Goal: Information Seeking & Learning: Find contact information

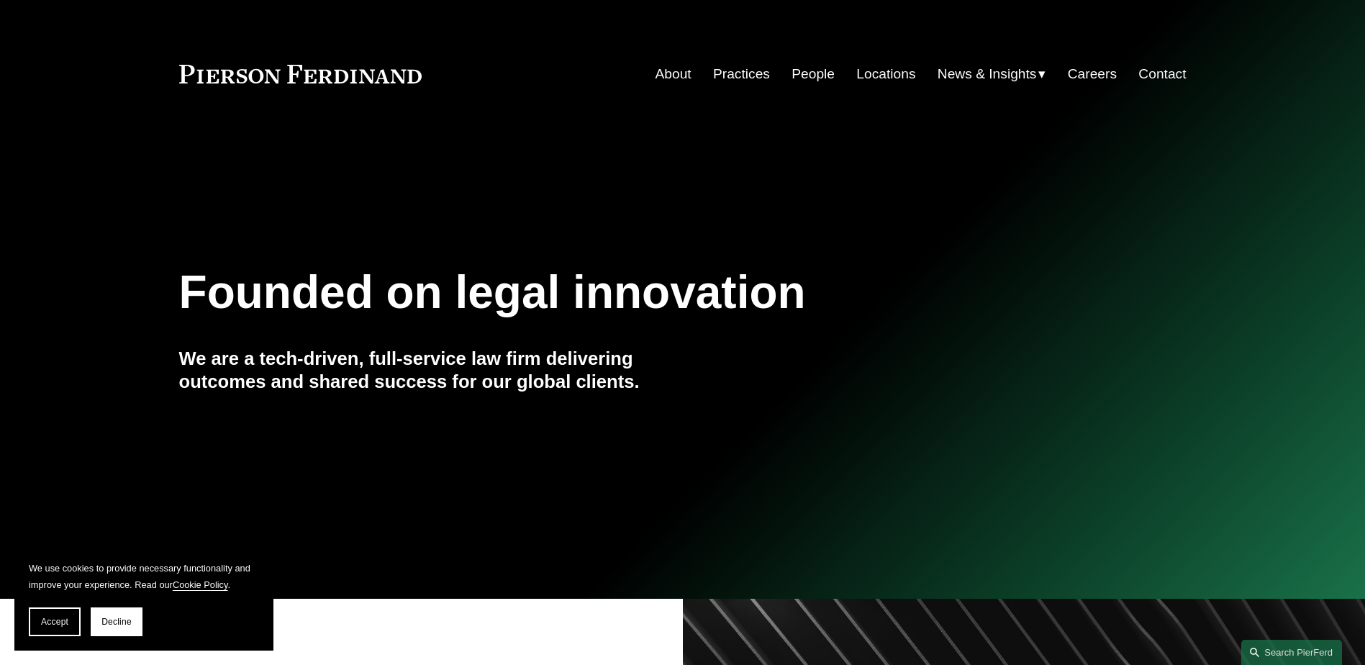
click at [805, 76] on link "People" at bounding box center [813, 73] width 43 height 27
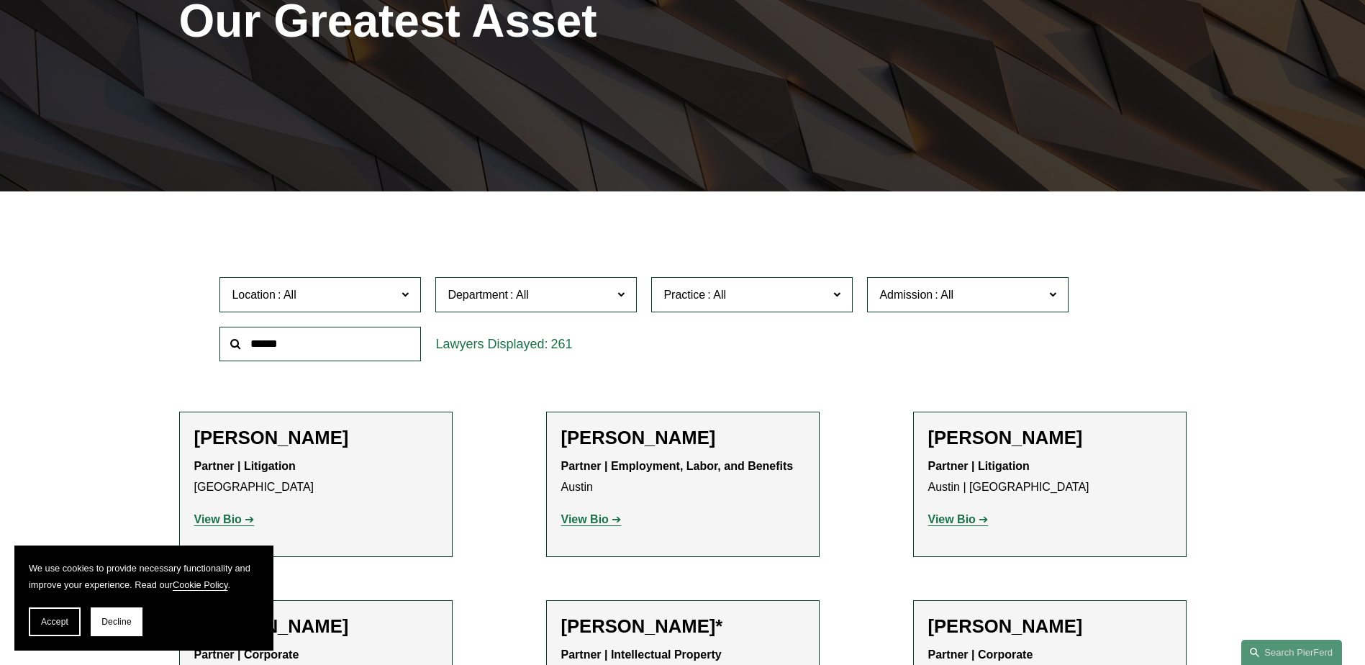
scroll to position [288, 0]
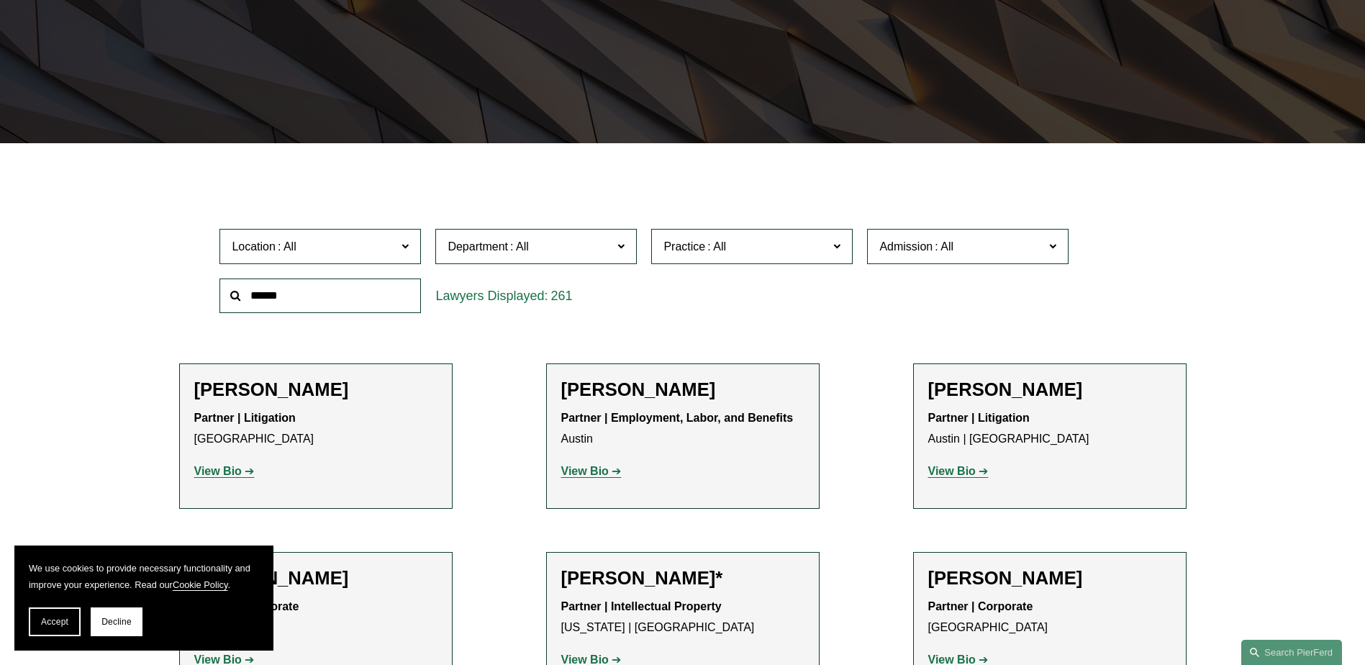
click at [837, 246] on span at bounding box center [836, 245] width 7 height 19
click at [0, 0] on link "Insurance" at bounding box center [0, 0] width 0 height 0
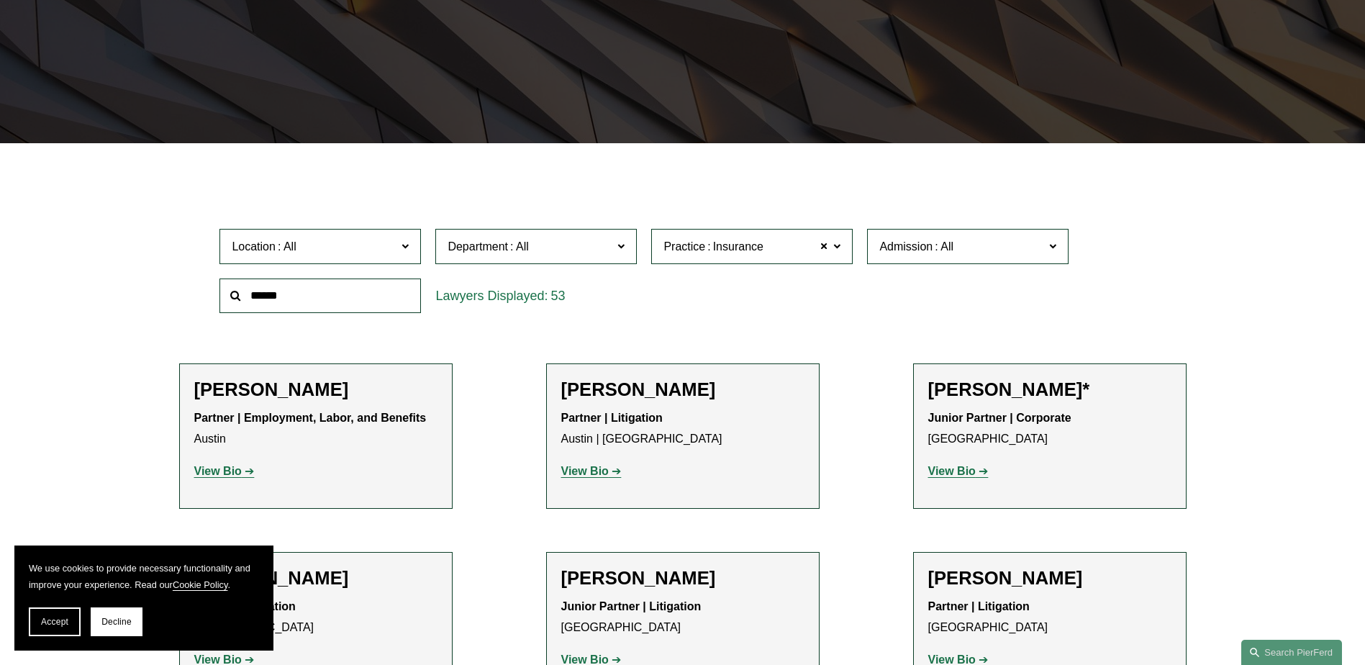
click at [802, 320] on div "Location All Atlanta Austin Boston Charlotte Chicago Cincinnati Cleveland Colum…" at bounding box center [682, 271] width 940 height 99
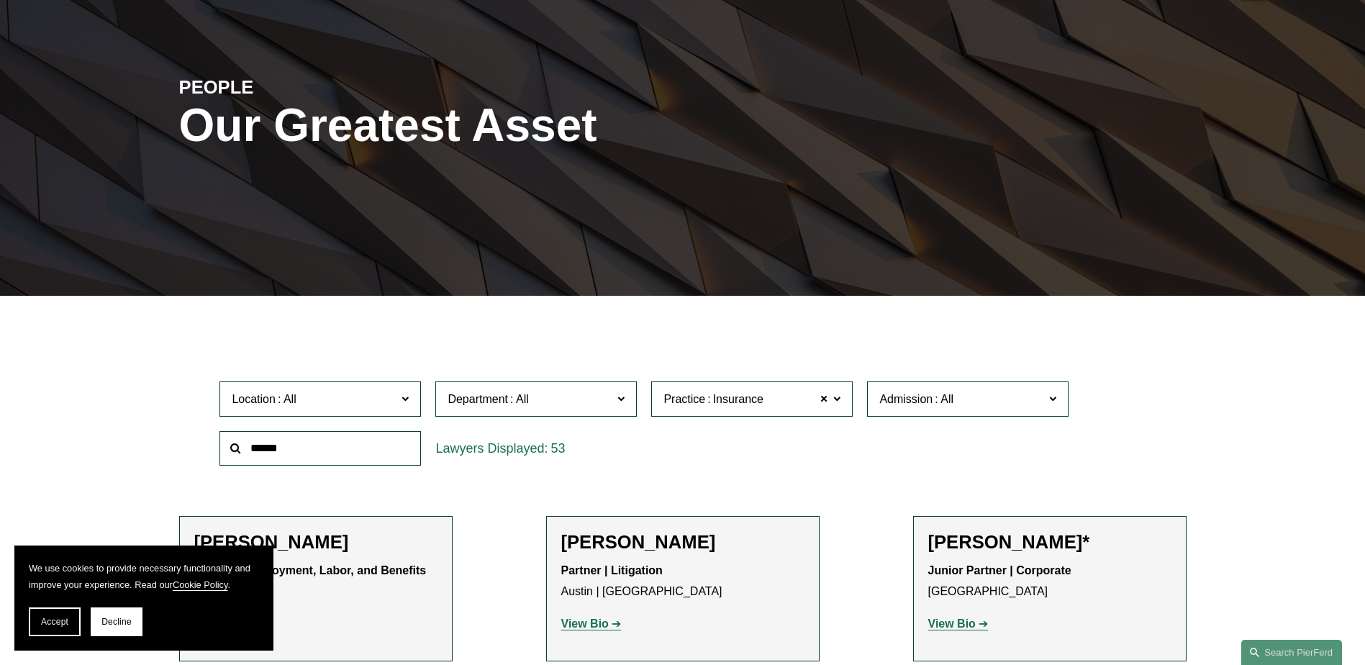
scroll to position [216, 0]
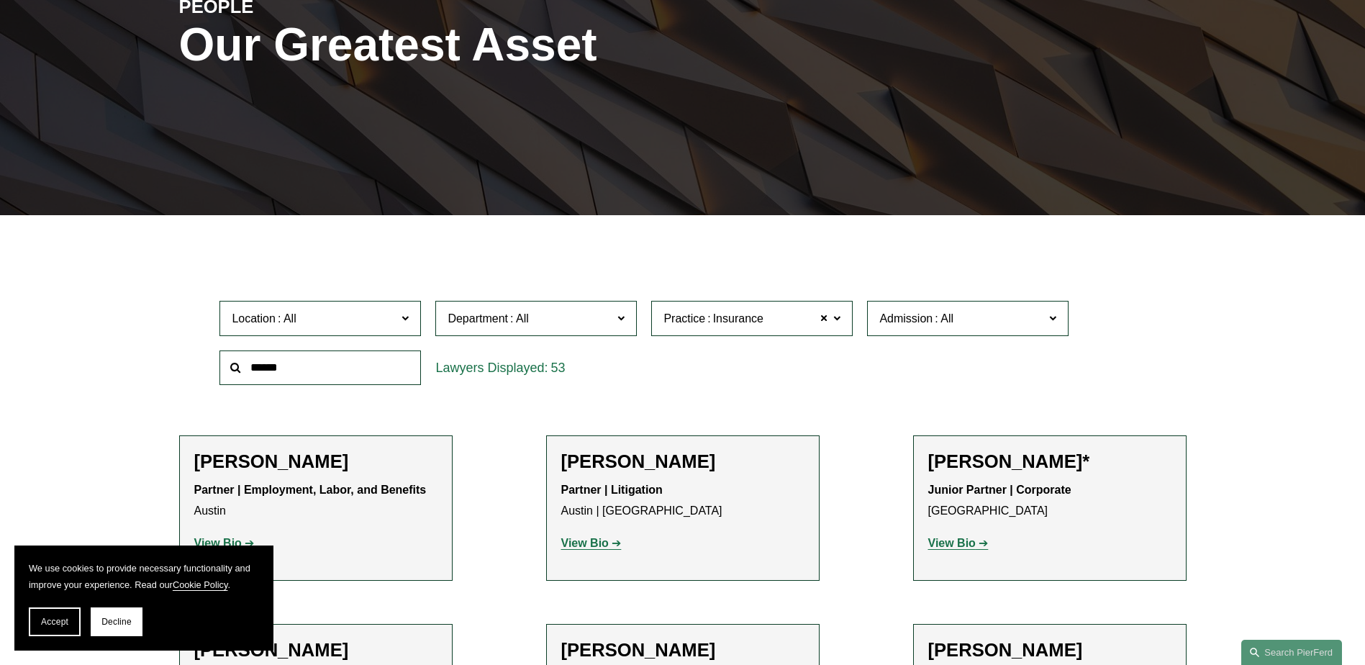
click at [406, 318] on span at bounding box center [405, 317] width 7 height 19
click at [0, 0] on link "Boston" at bounding box center [0, 0] width 0 height 0
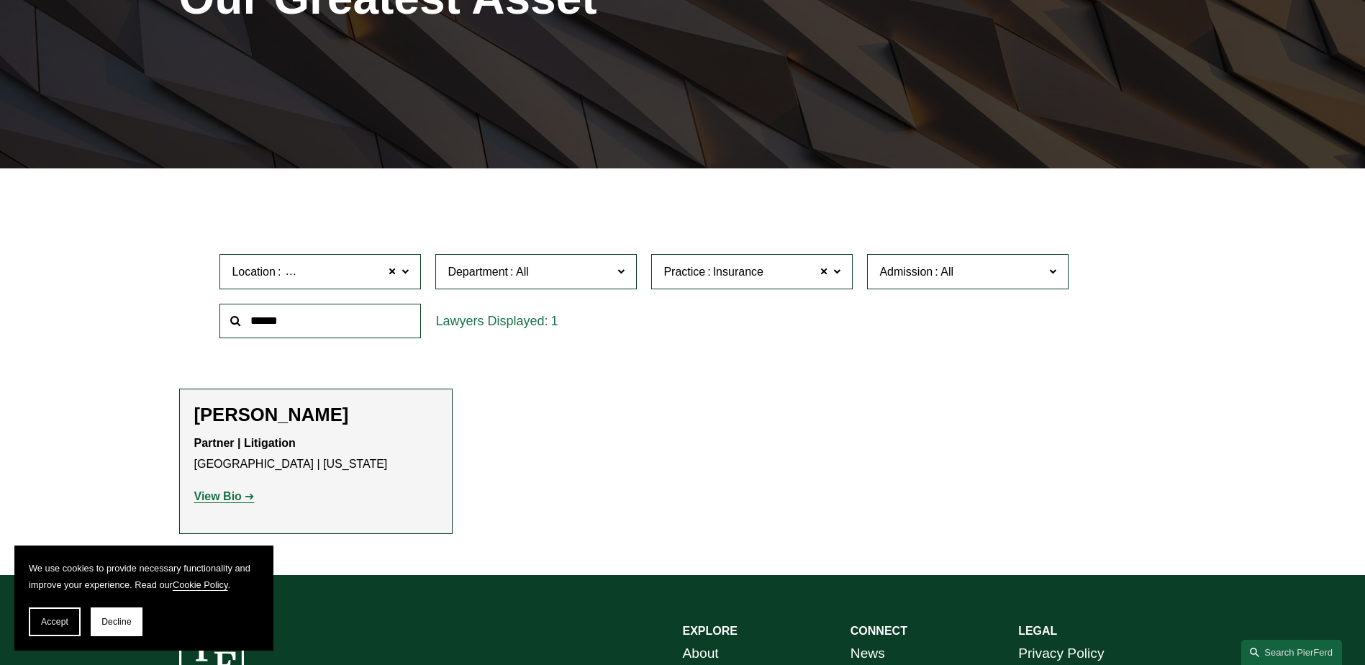
scroll to position [288, 0]
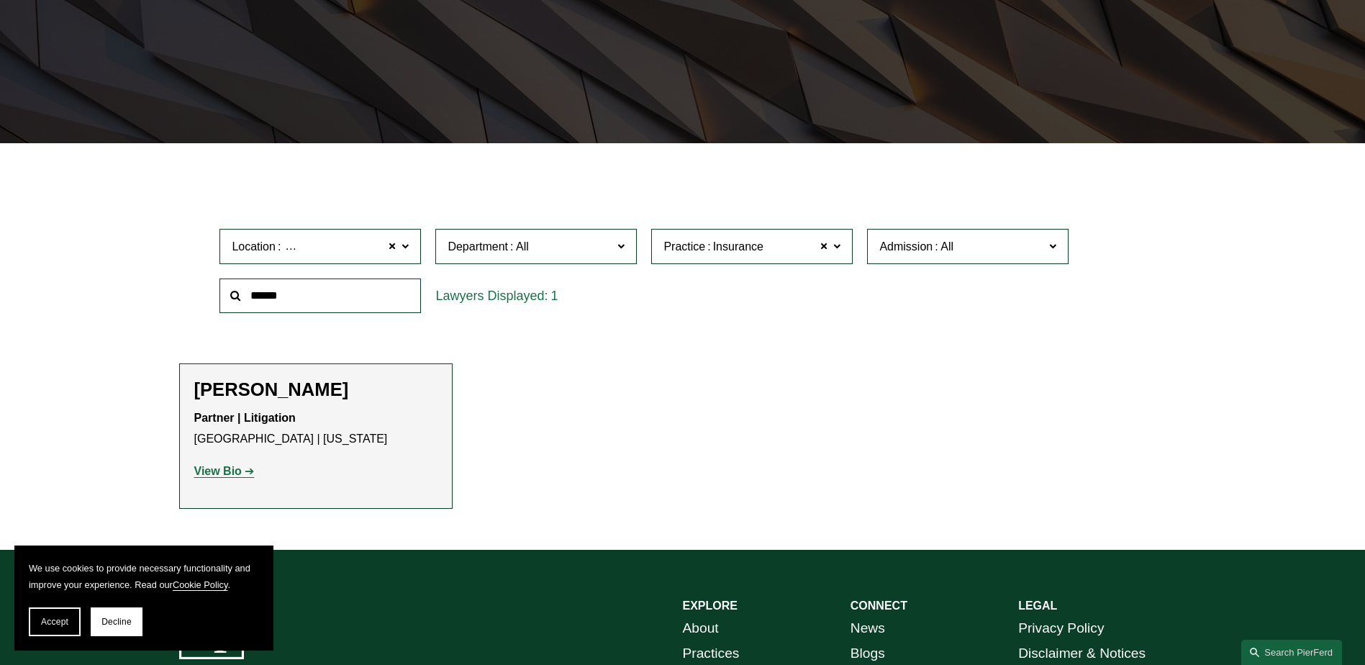
click at [225, 468] on strong "View Bio" at bounding box center [218, 471] width 48 height 12
click at [405, 250] on span at bounding box center [405, 245] width 7 height 19
click at [0, 0] on link "Charlotte" at bounding box center [0, 0] width 0 height 0
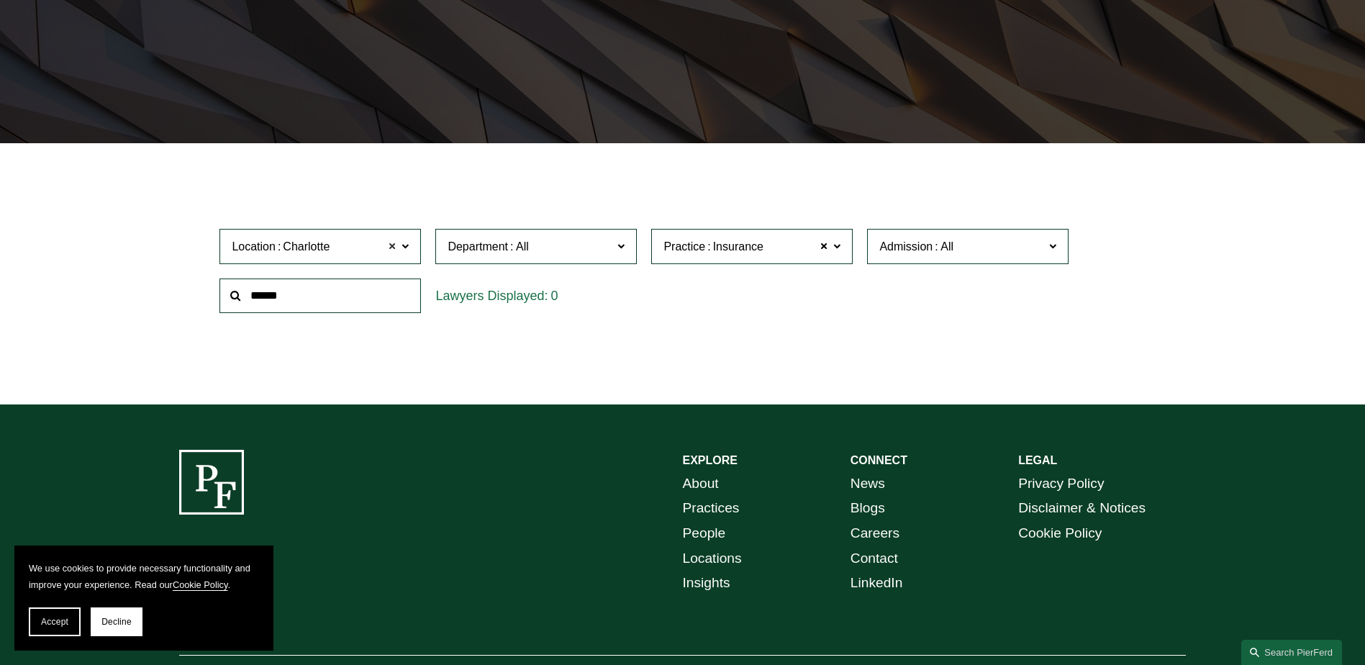
click at [391, 245] on span at bounding box center [392, 246] width 9 height 19
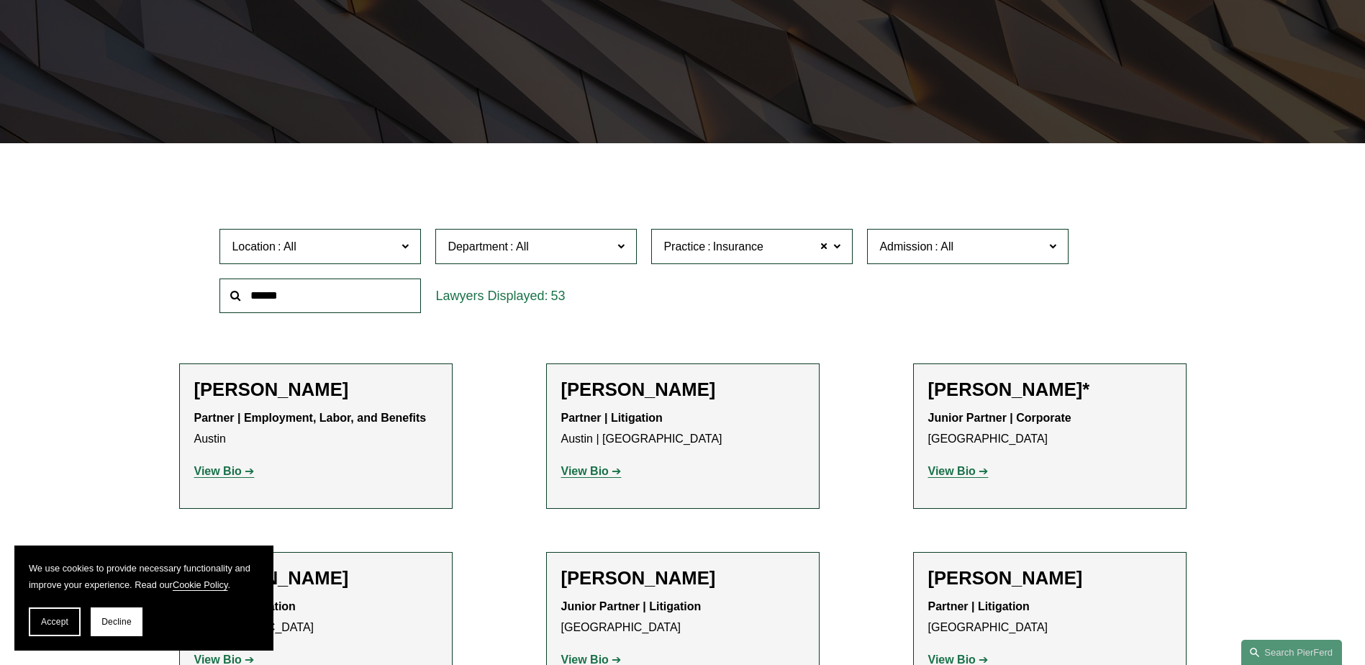
click at [716, 250] on span "Insurance" at bounding box center [738, 247] width 50 height 19
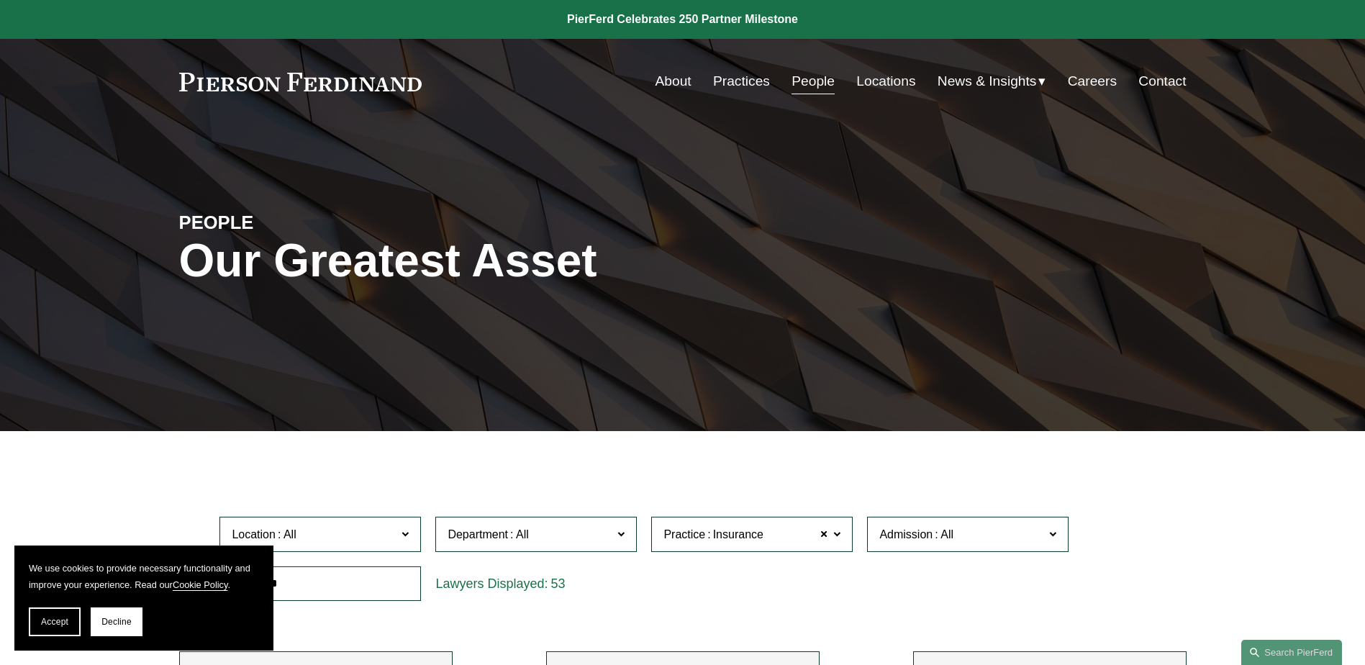
click at [732, 80] on link "Practices" at bounding box center [741, 81] width 57 height 27
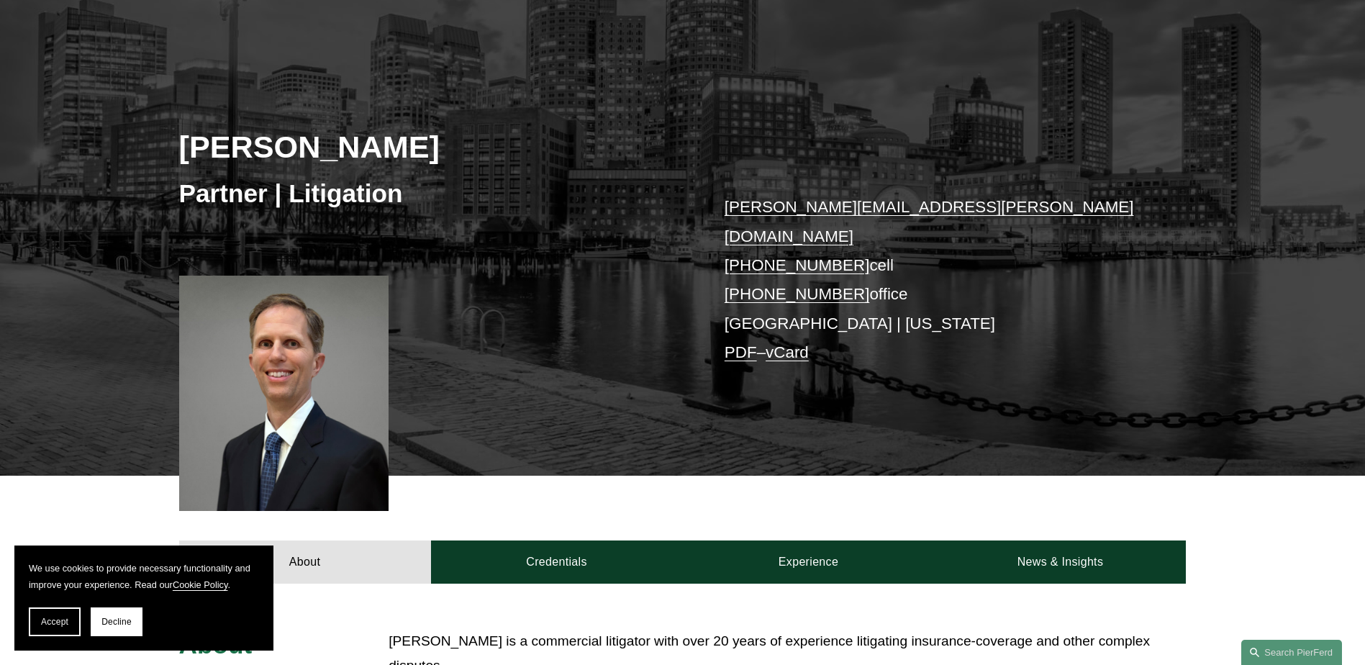
scroll to position [360, 0]
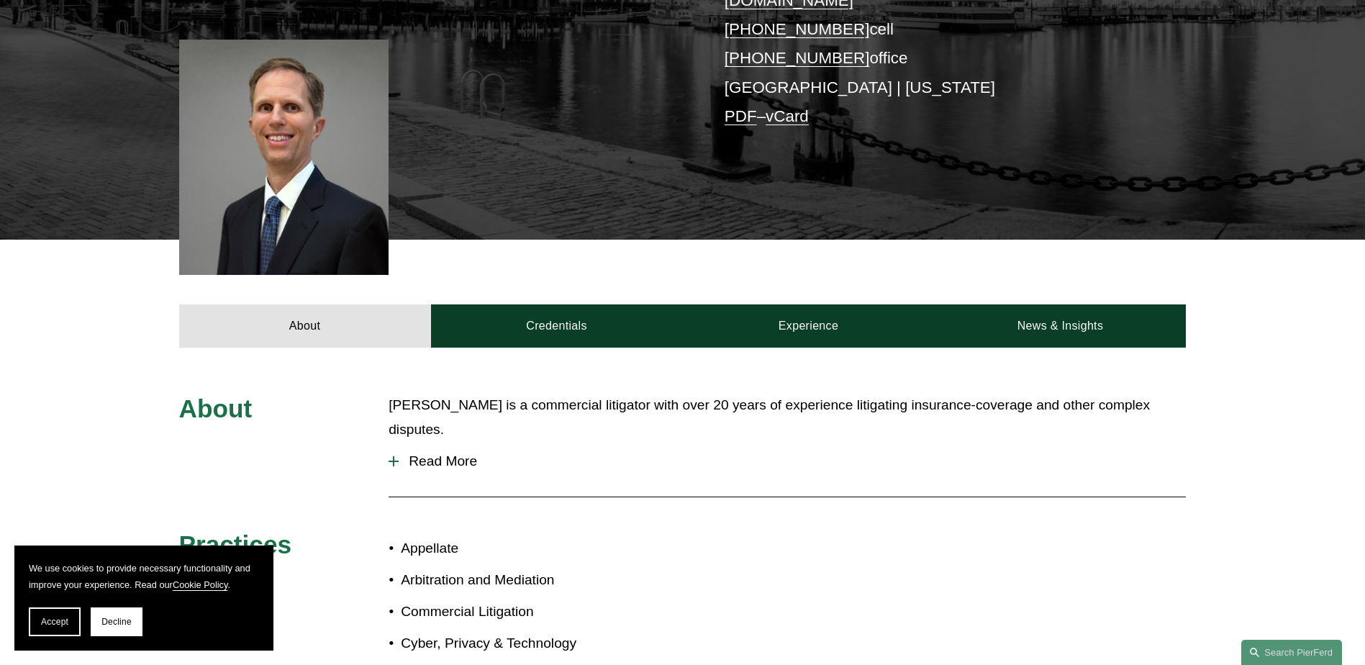
click at [392, 456] on div at bounding box center [394, 461] width 10 height 10
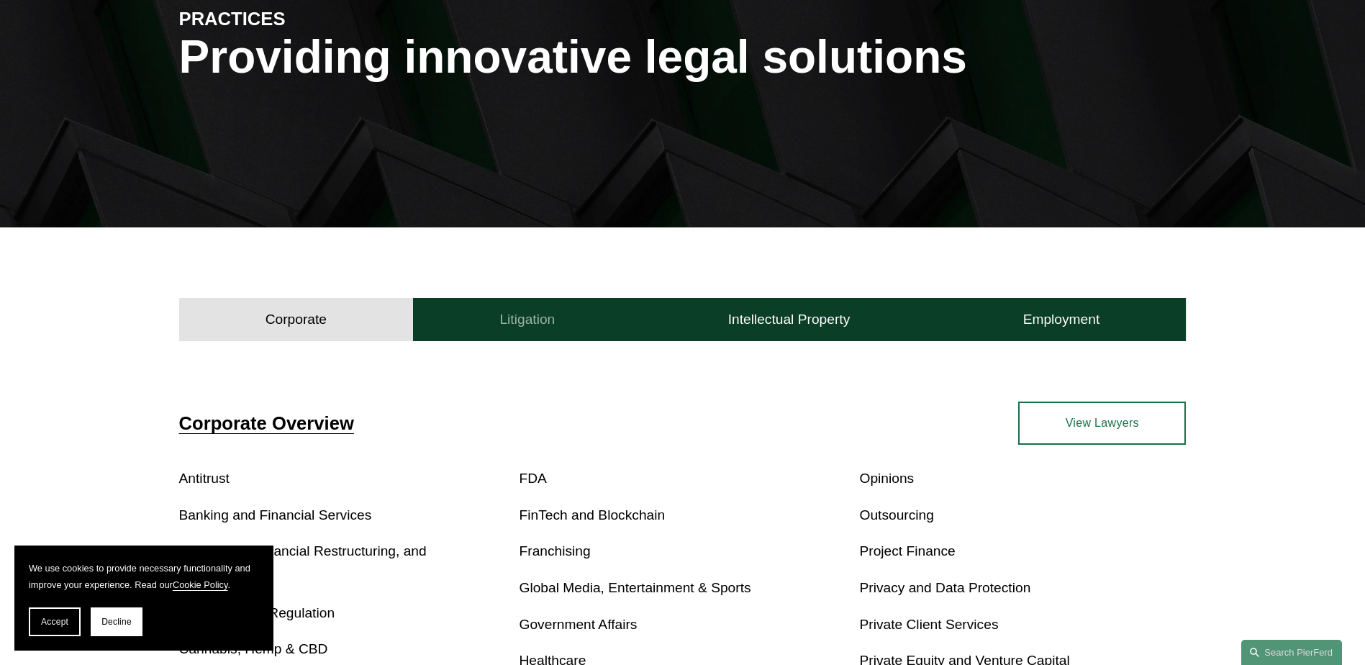
scroll to position [216, 0]
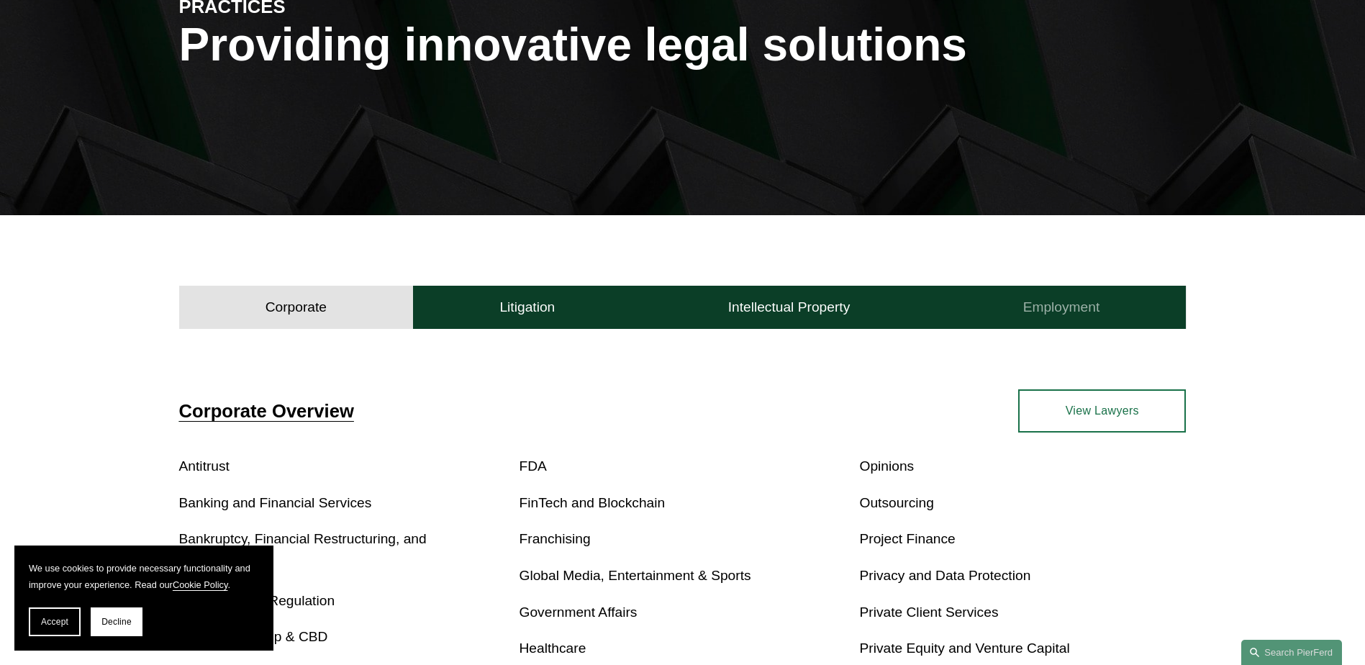
click at [1056, 305] on h4 "Employment" at bounding box center [1061, 307] width 77 height 17
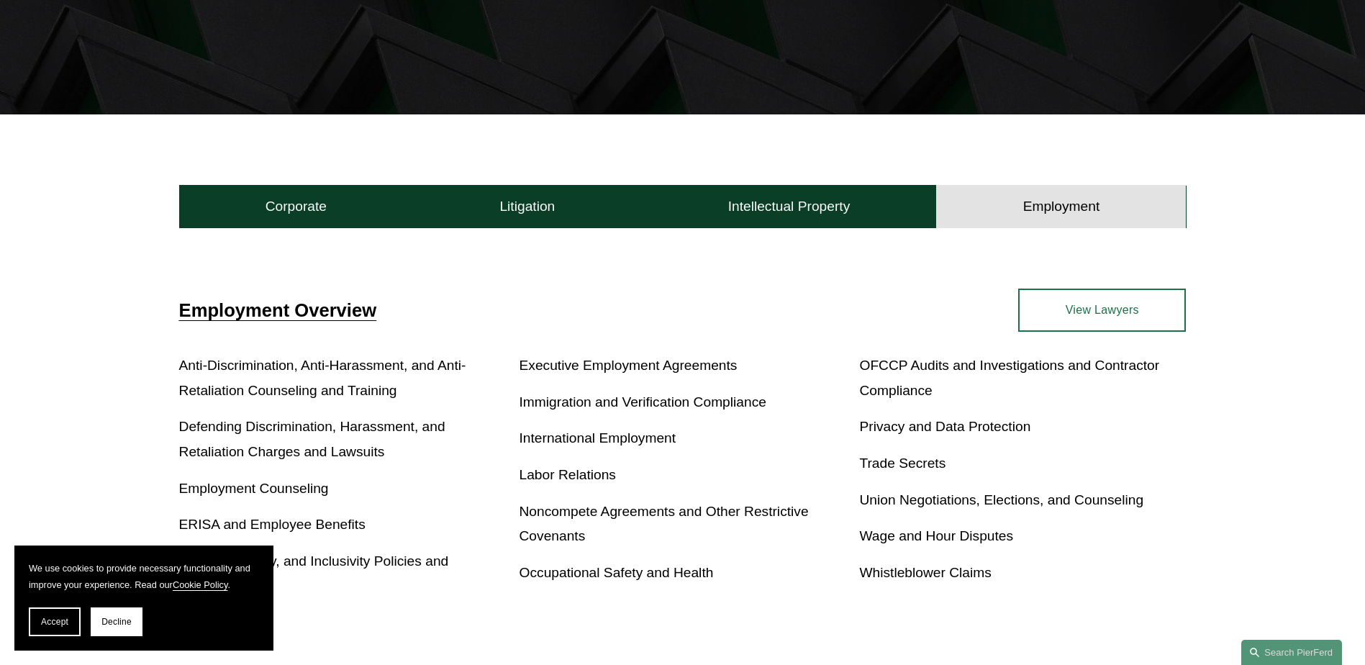
scroll to position [360, 0]
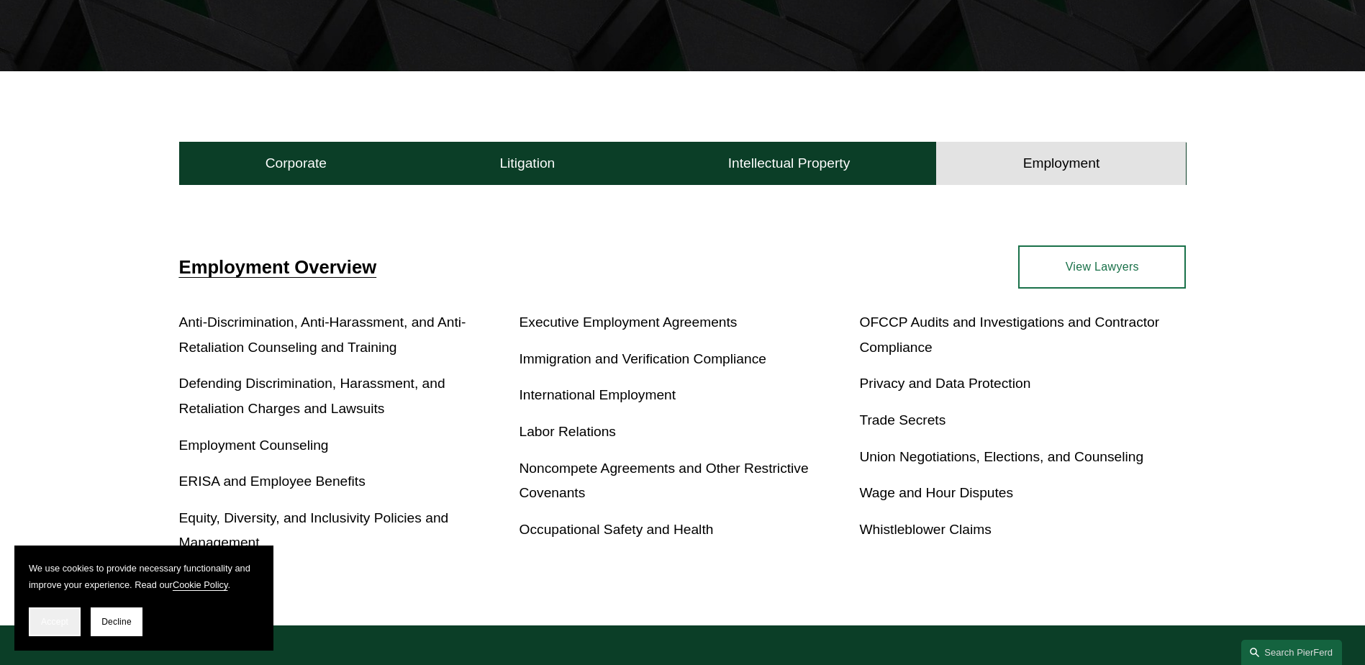
click at [49, 615] on button "Accept" at bounding box center [55, 621] width 52 height 29
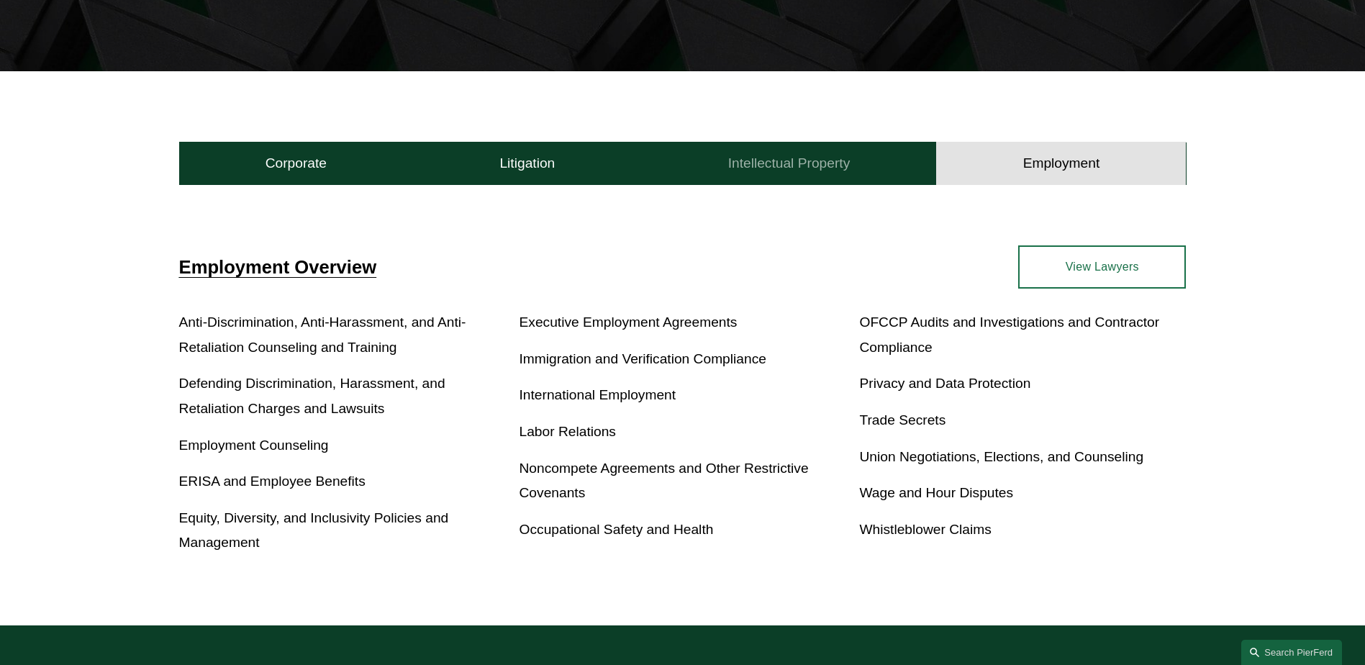
click at [779, 158] on h4 "Intellectual Property" at bounding box center [789, 163] width 122 height 17
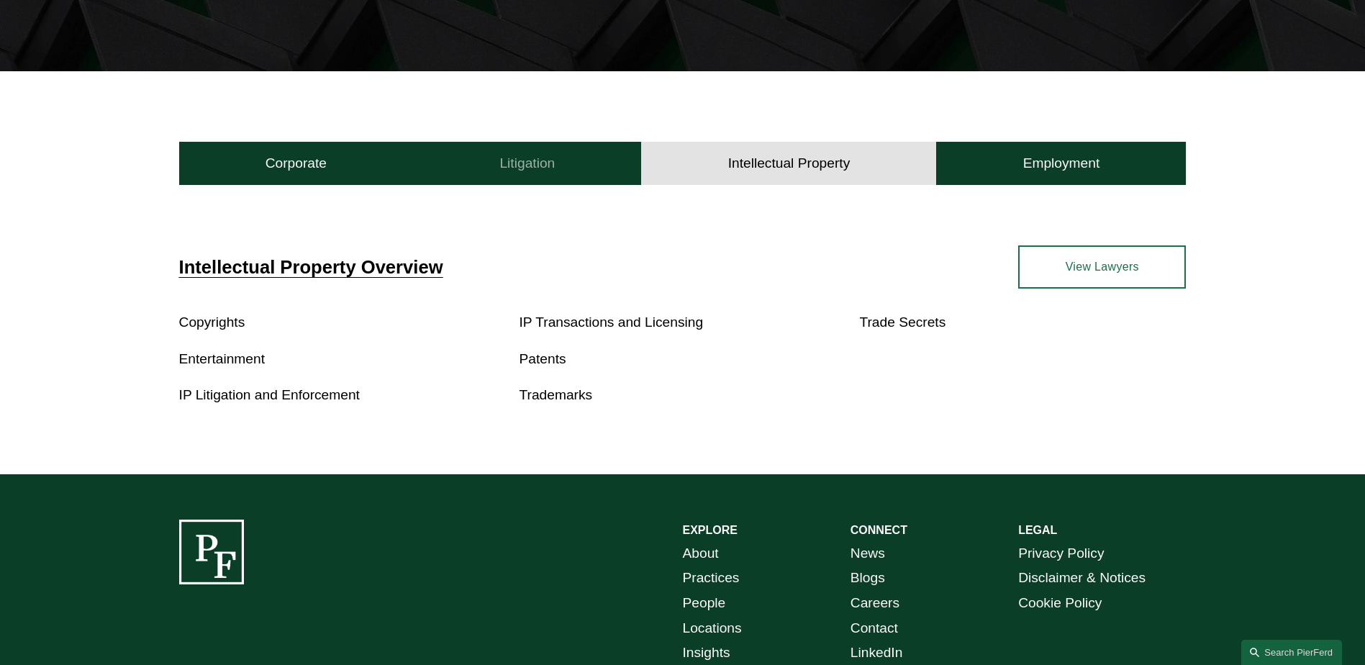
click at [525, 164] on h4 "Litigation" at bounding box center [526, 163] width 55 height 17
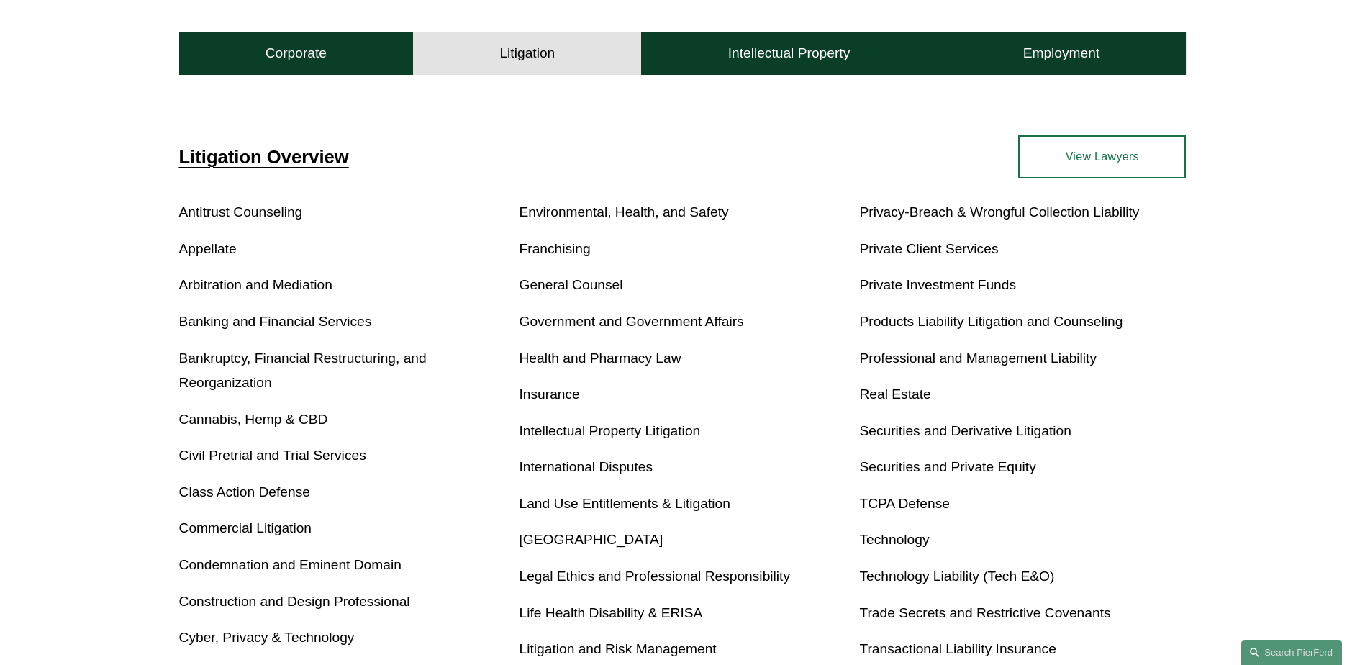
scroll to position [504, 0]
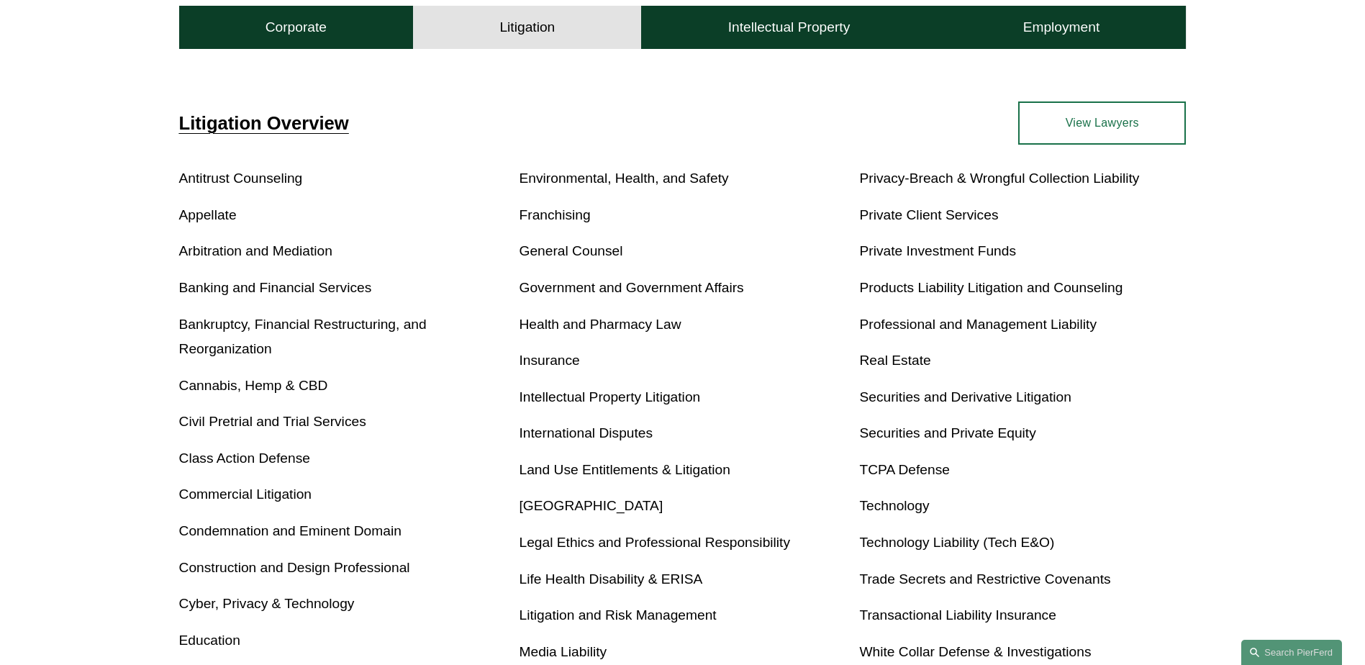
click at [245, 492] on link "Commercial Litigation" at bounding box center [245, 494] width 132 height 15
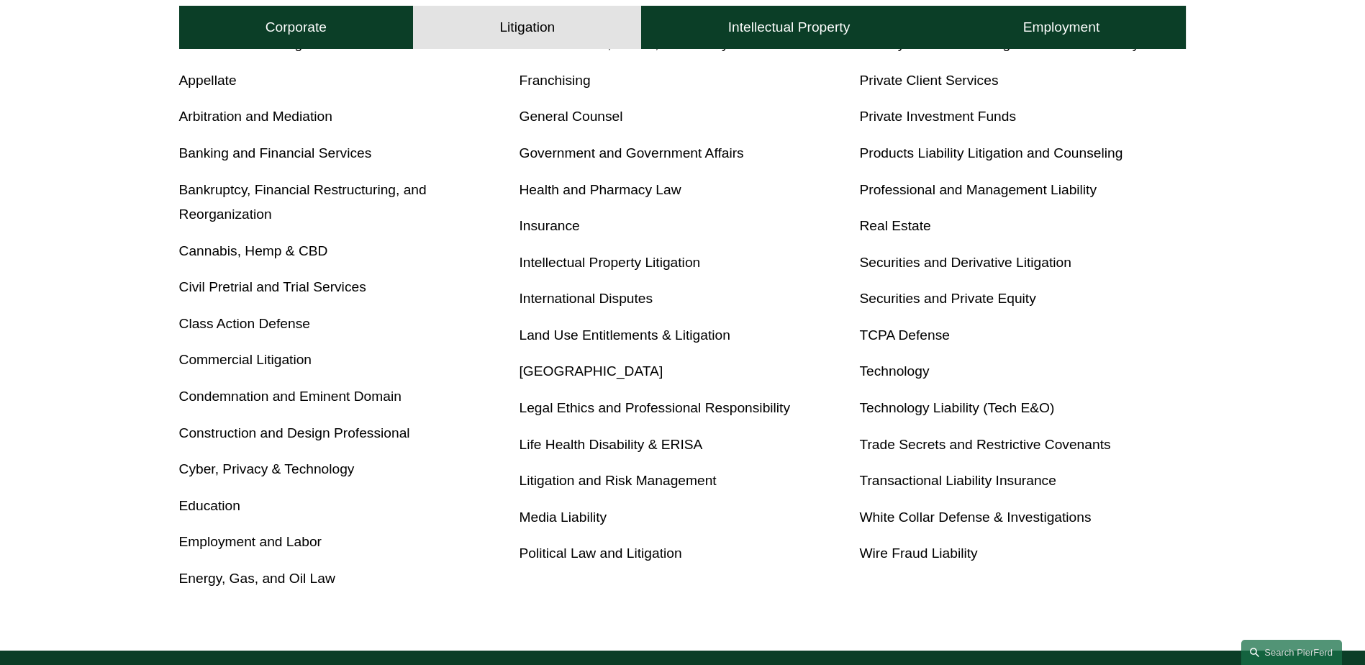
scroll to position [648, 0]
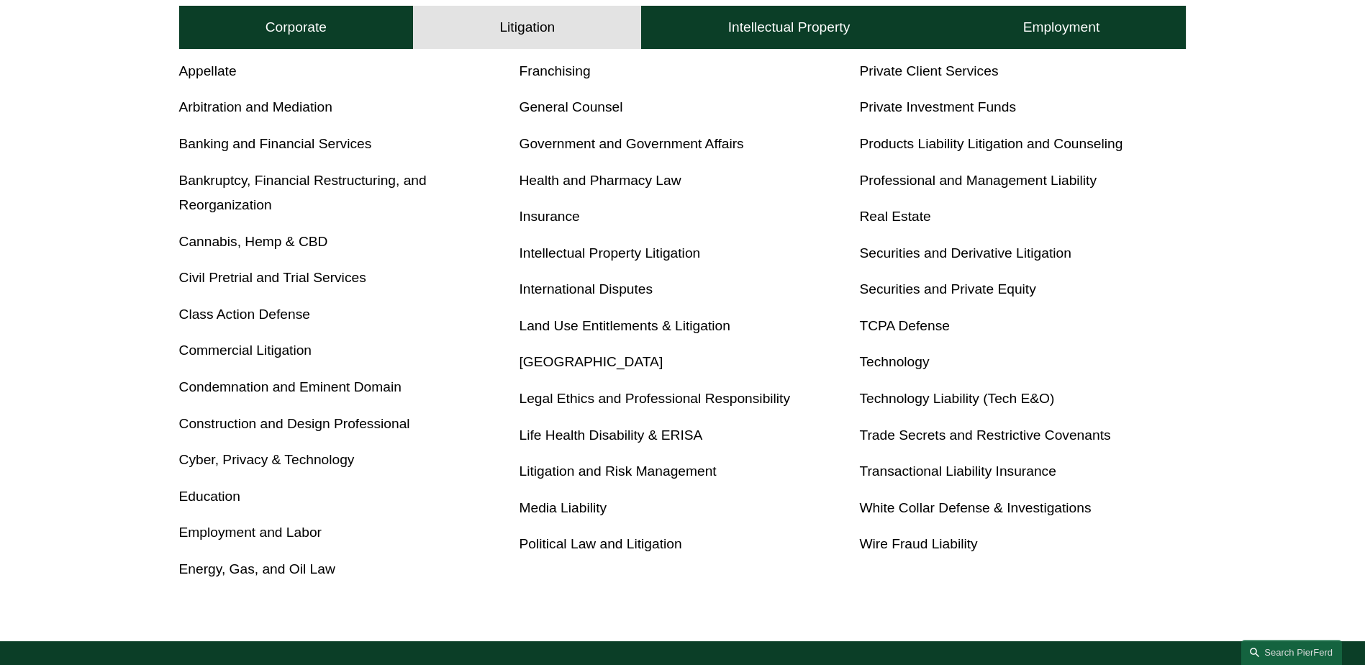
click at [235, 530] on link "Employment and Labor" at bounding box center [250, 532] width 143 height 15
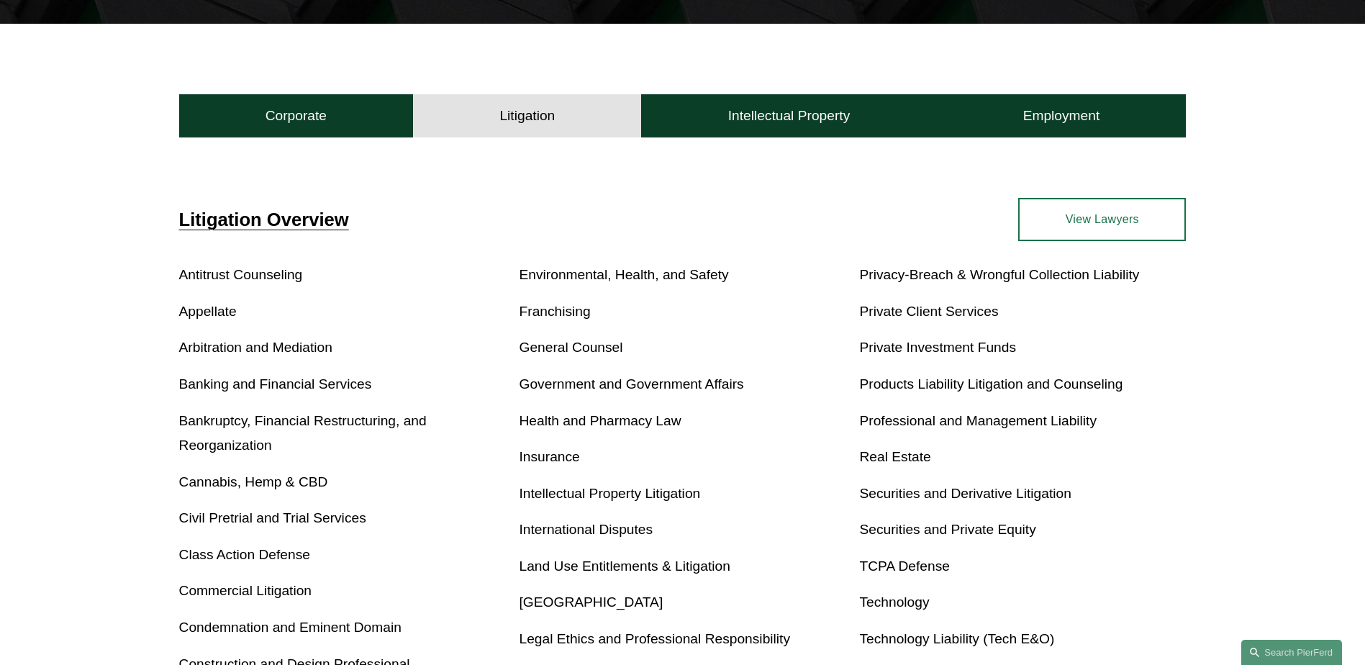
scroll to position [432, 0]
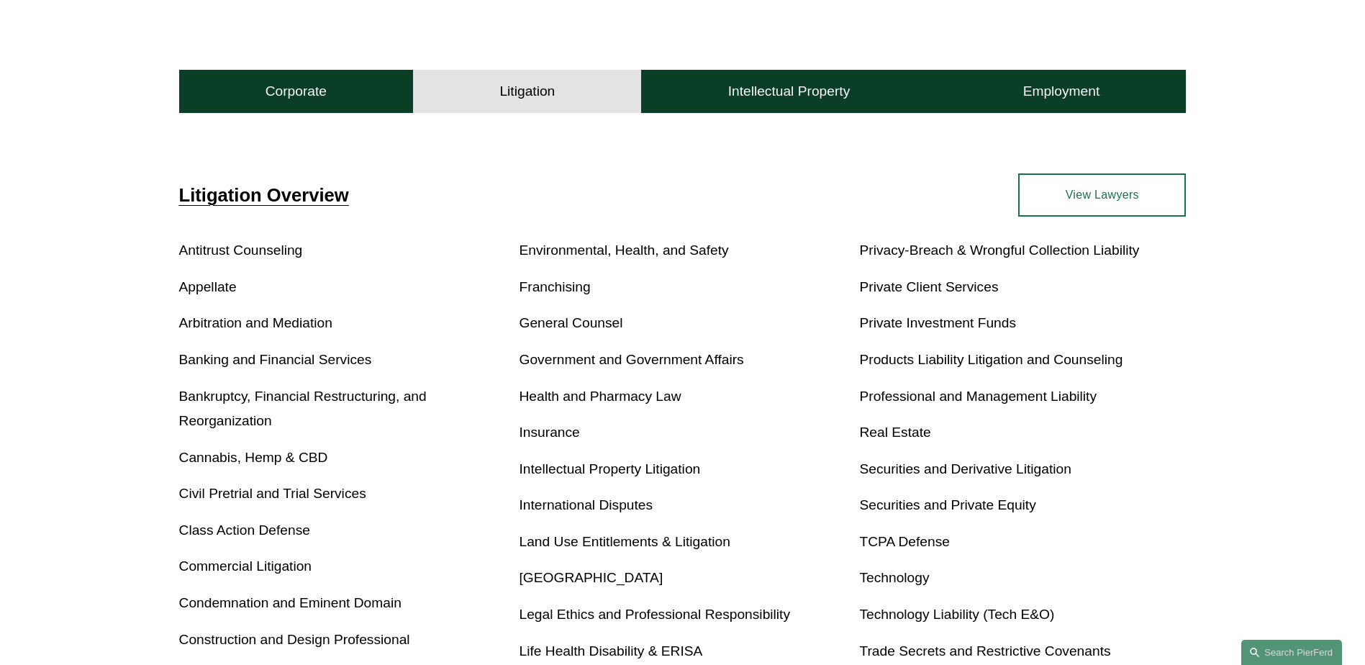
click at [919, 365] on link "Products Liability Litigation and Counseling" at bounding box center [990, 359] width 263 height 15
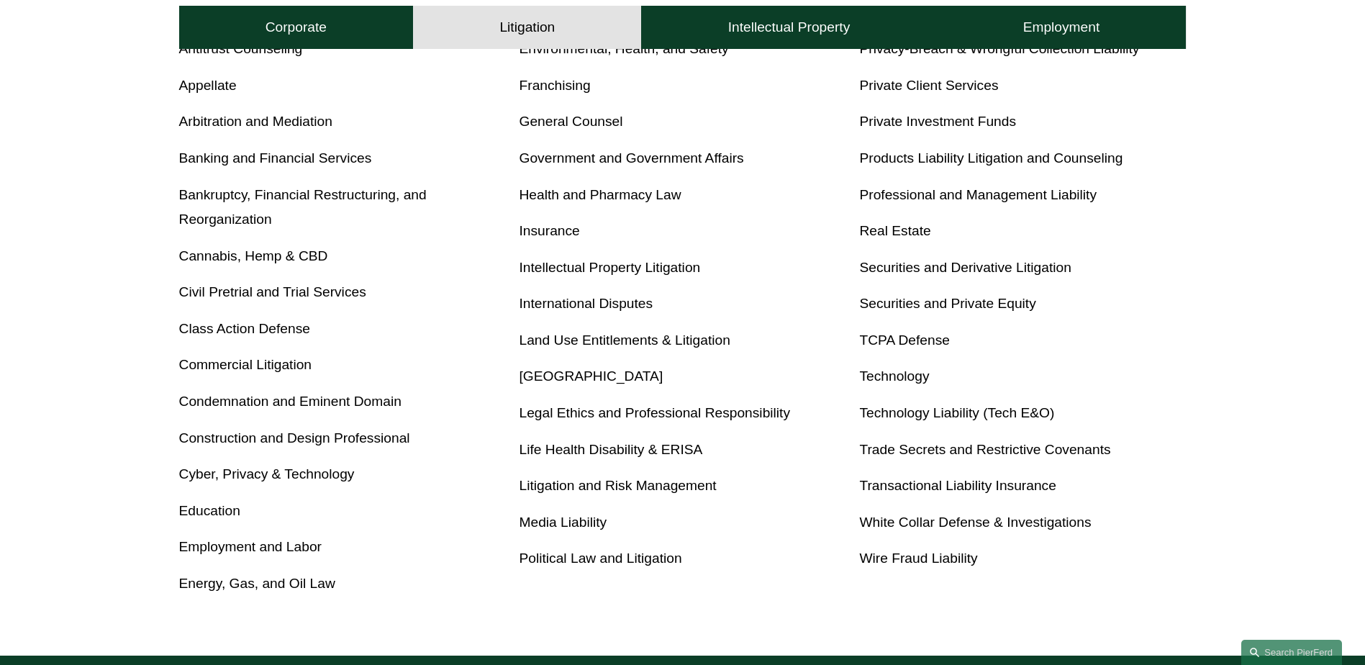
scroll to position [648, 0]
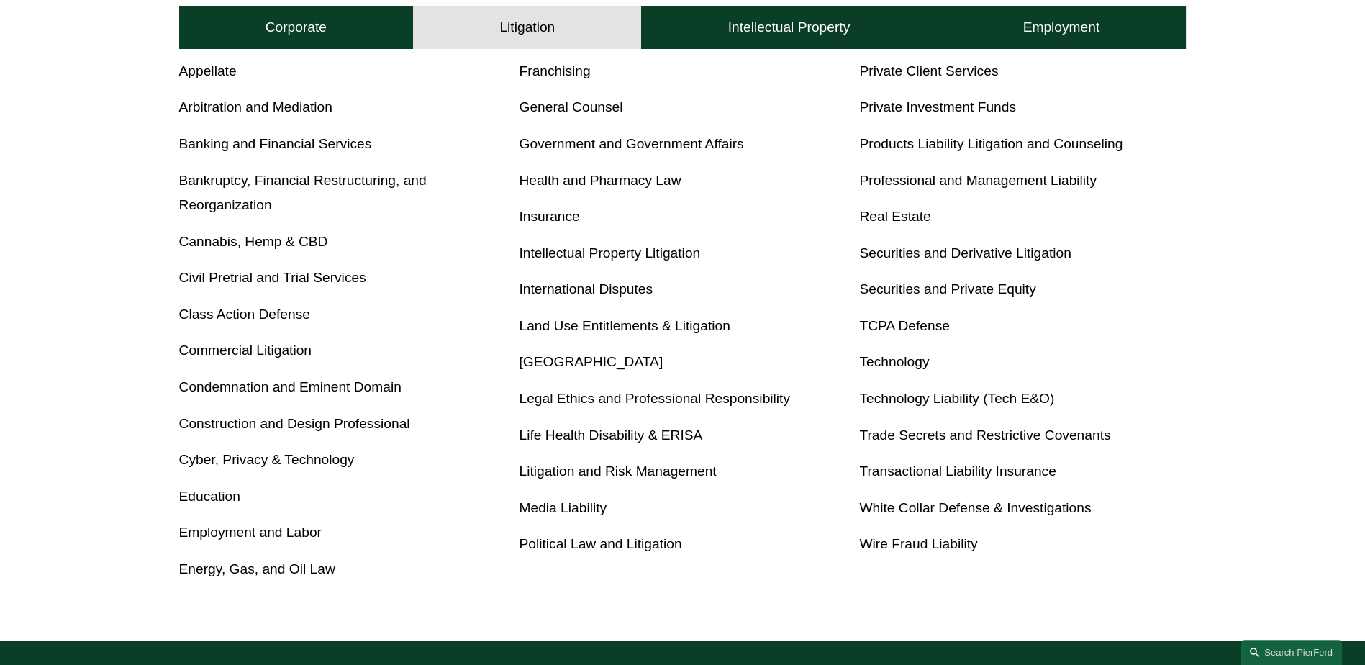
click at [550, 218] on link "Insurance" at bounding box center [550, 216] width 60 height 15
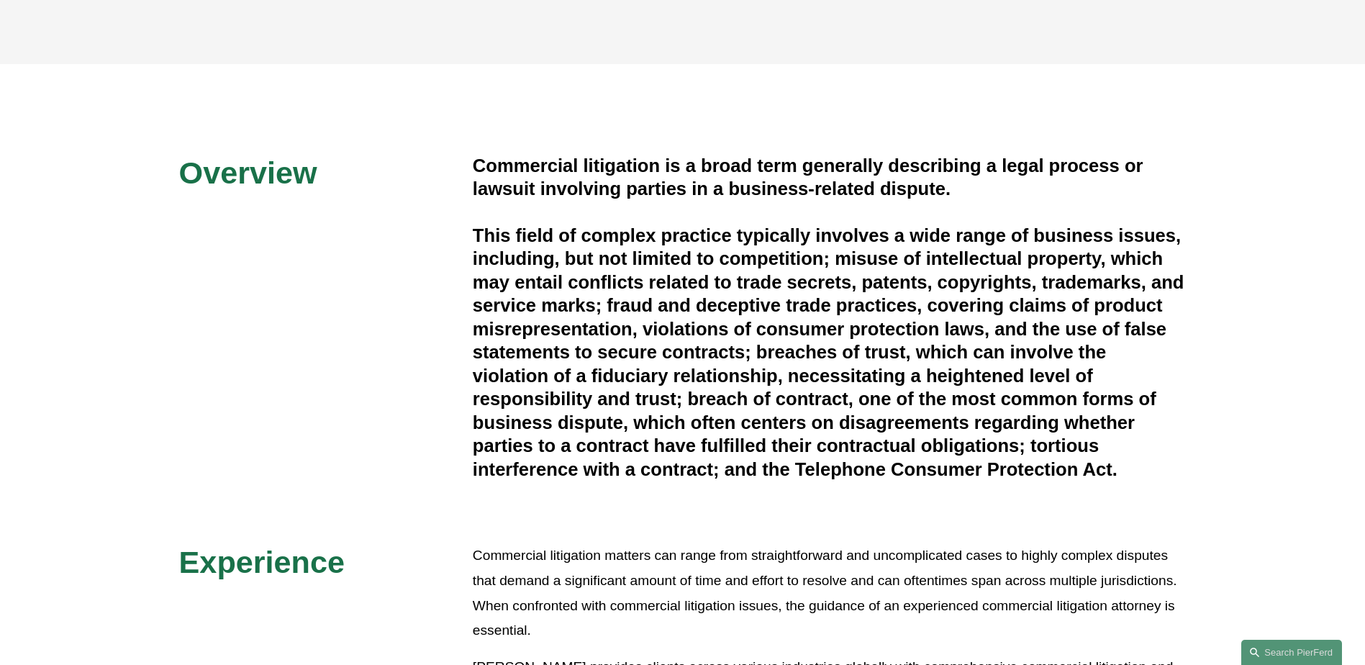
scroll to position [288, 0]
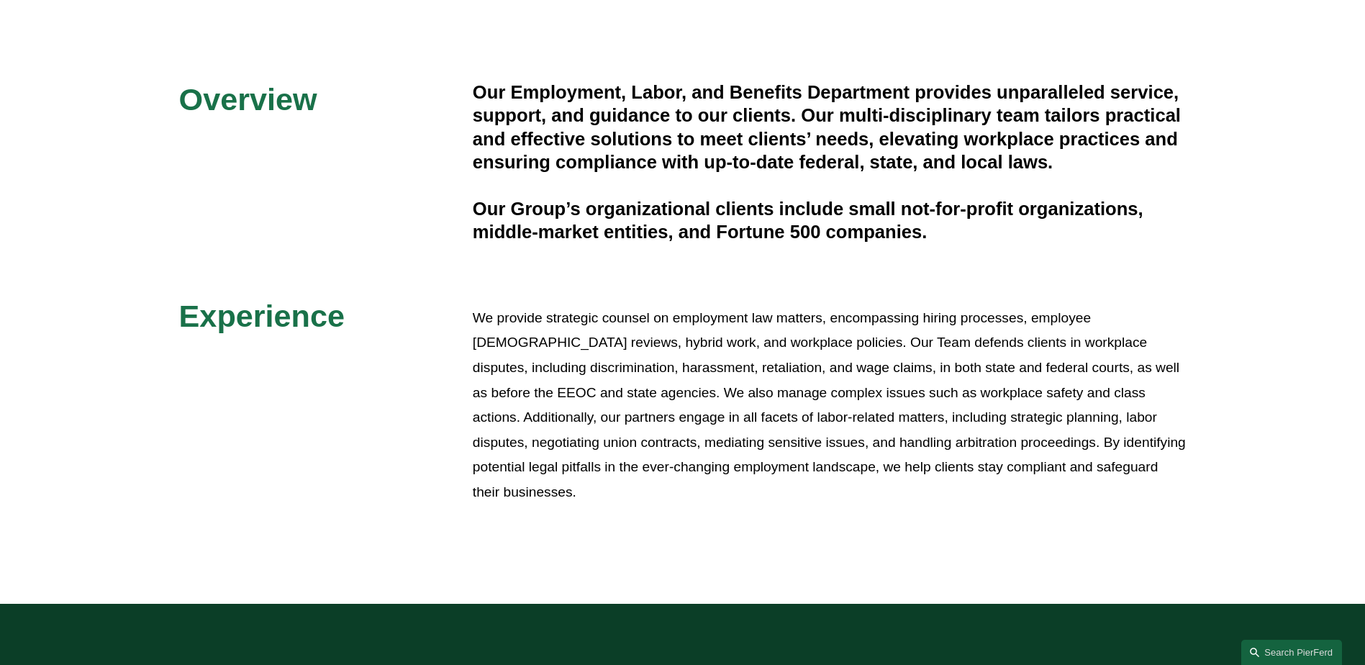
scroll to position [360, 0]
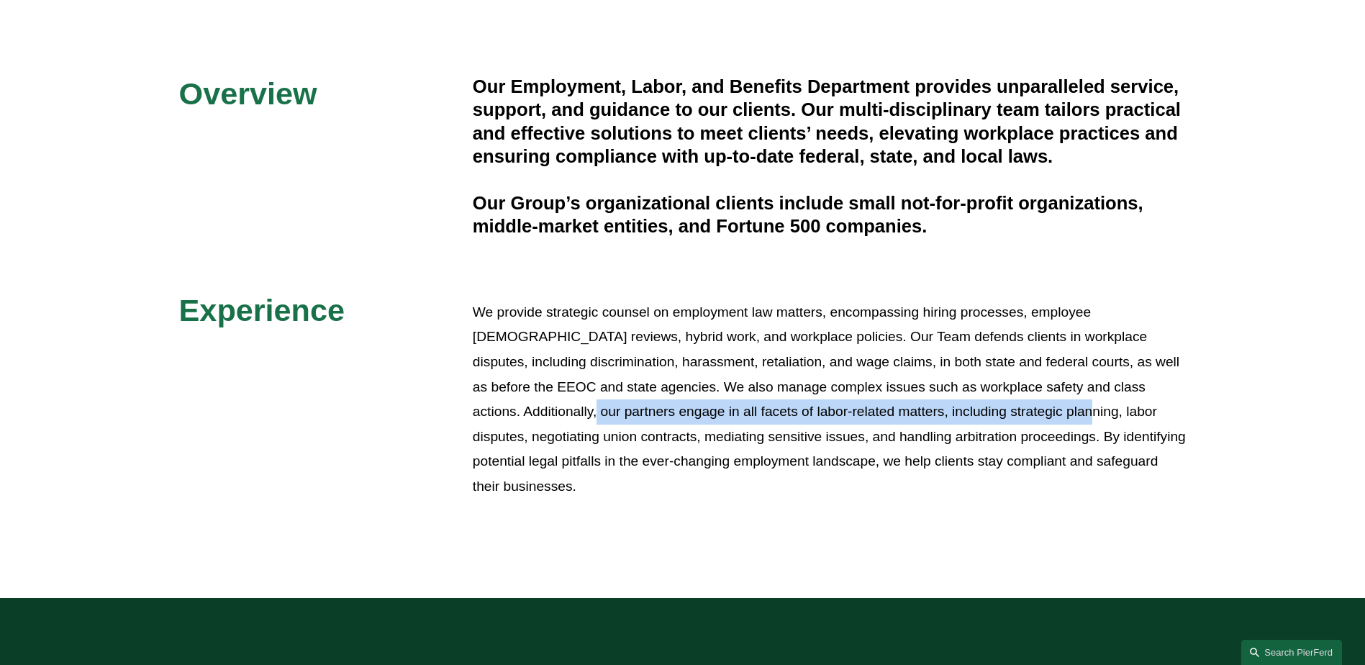
drag, startPoint x: 606, startPoint y: 418, endPoint x: 1099, endPoint y: 413, distance: 493.0
click at [1099, 413] on p "We provide strategic counsel on employment law matters, encompassing hiring pro…" at bounding box center [830, 399] width 714 height 199
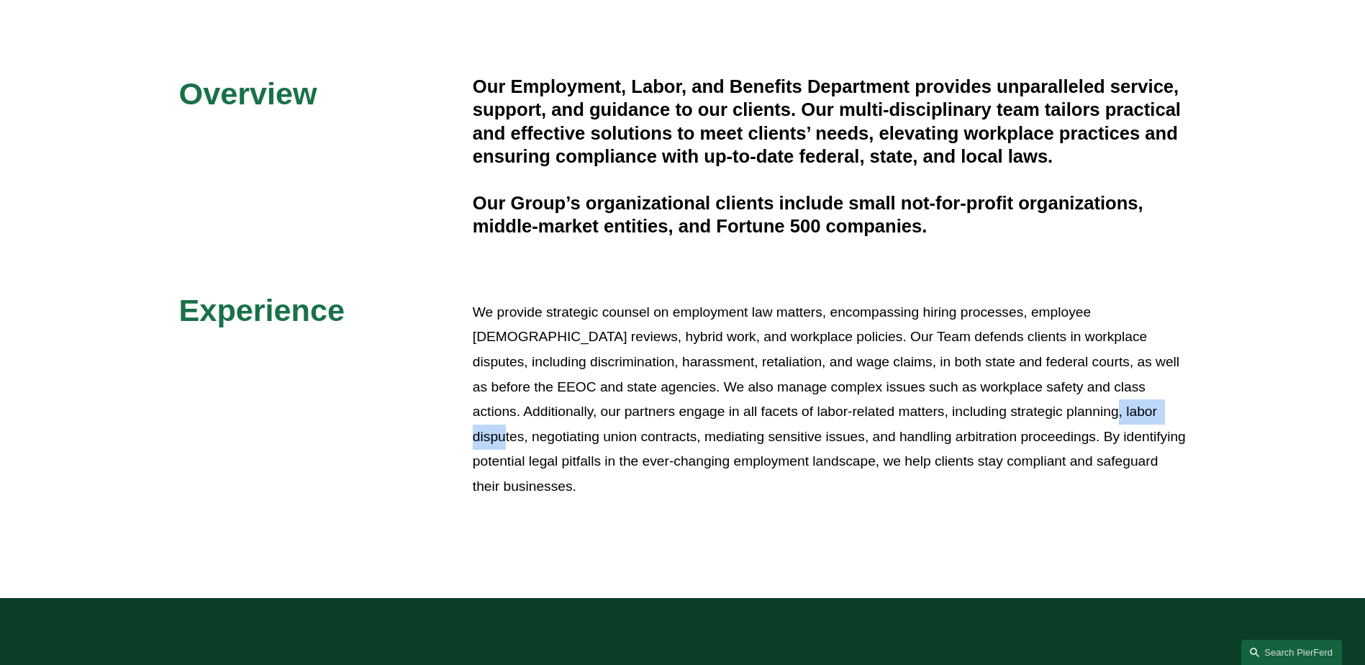
drag, startPoint x: 508, startPoint y: 438, endPoint x: 1128, endPoint y: 422, distance: 619.9
click at [1128, 422] on p "We provide strategic counsel on employment law matters, encompassing hiring pro…" at bounding box center [830, 399] width 714 height 199
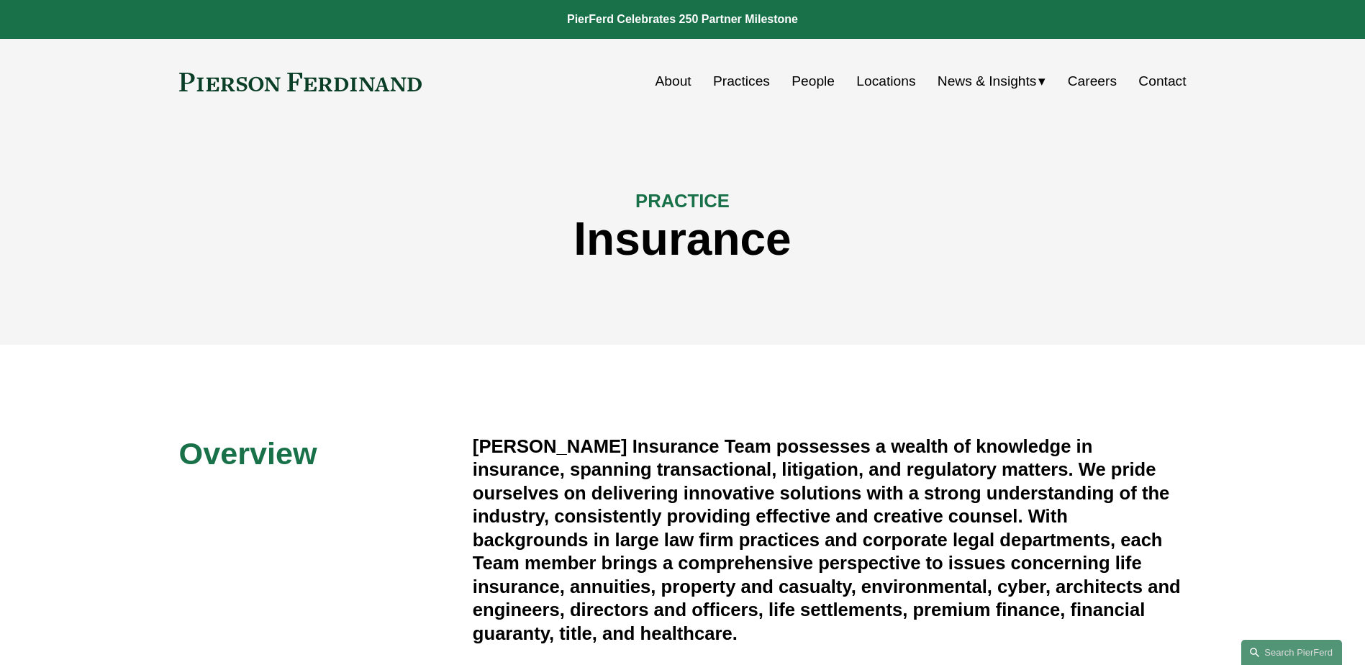
click at [874, 89] on link "Locations" at bounding box center [885, 81] width 59 height 27
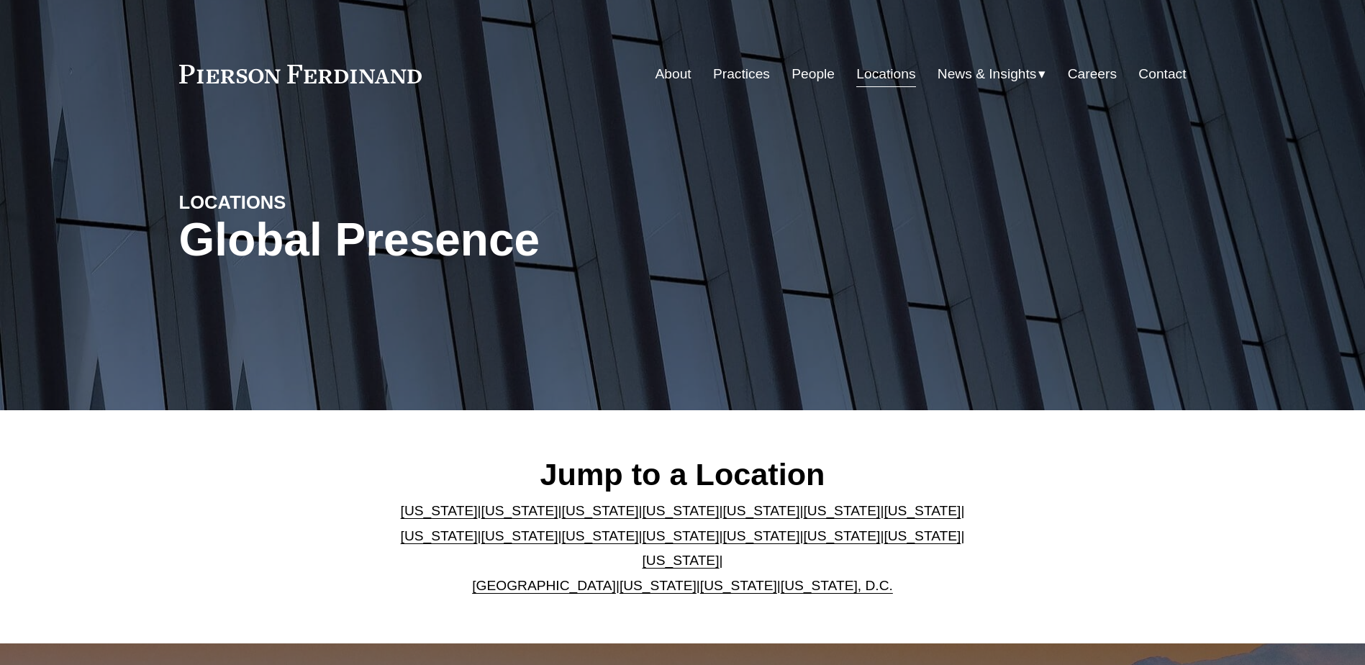
click at [868, 79] on link "Locations" at bounding box center [885, 73] width 59 height 27
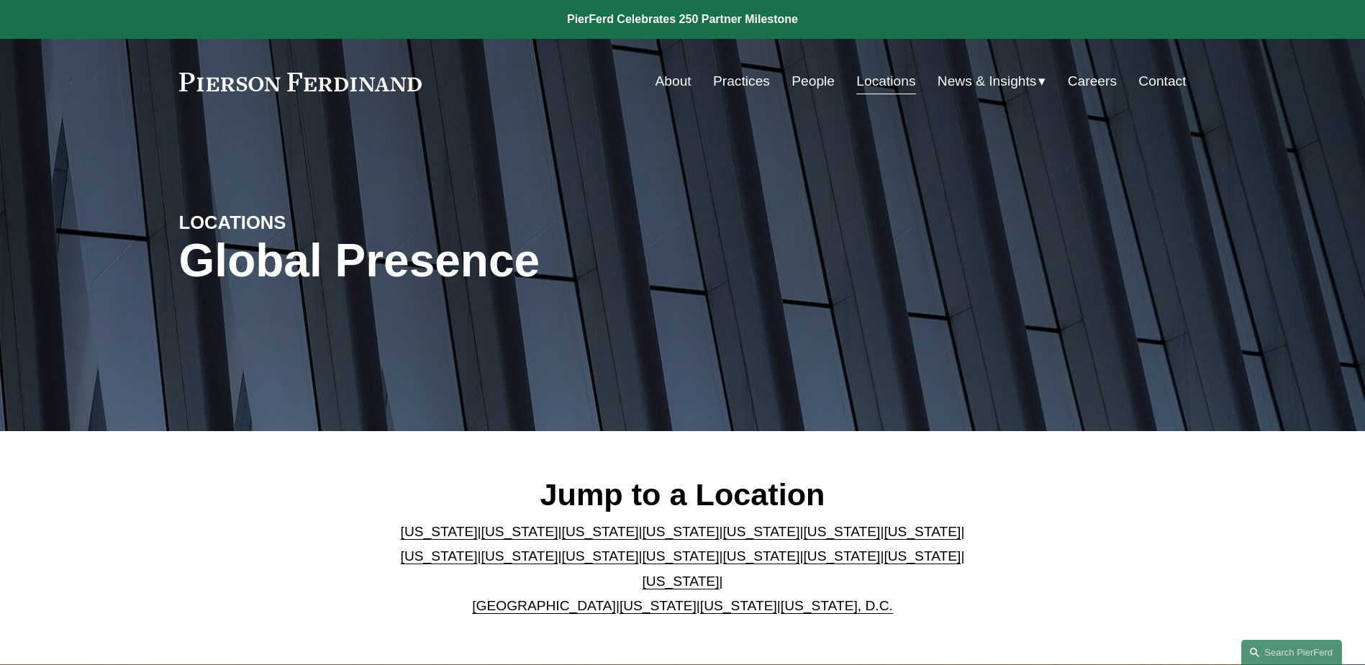
click at [643, 538] on link "[US_STATE]" at bounding box center [681, 531] width 77 height 15
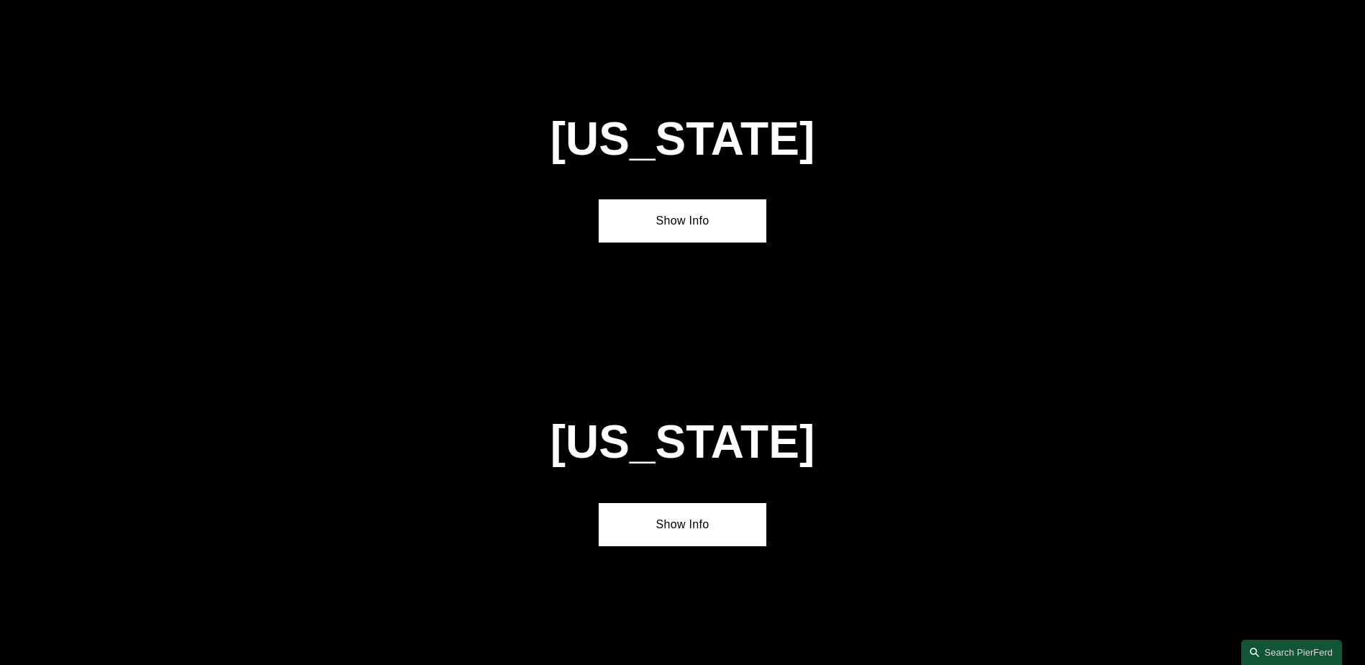
scroll to position [1562, 0]
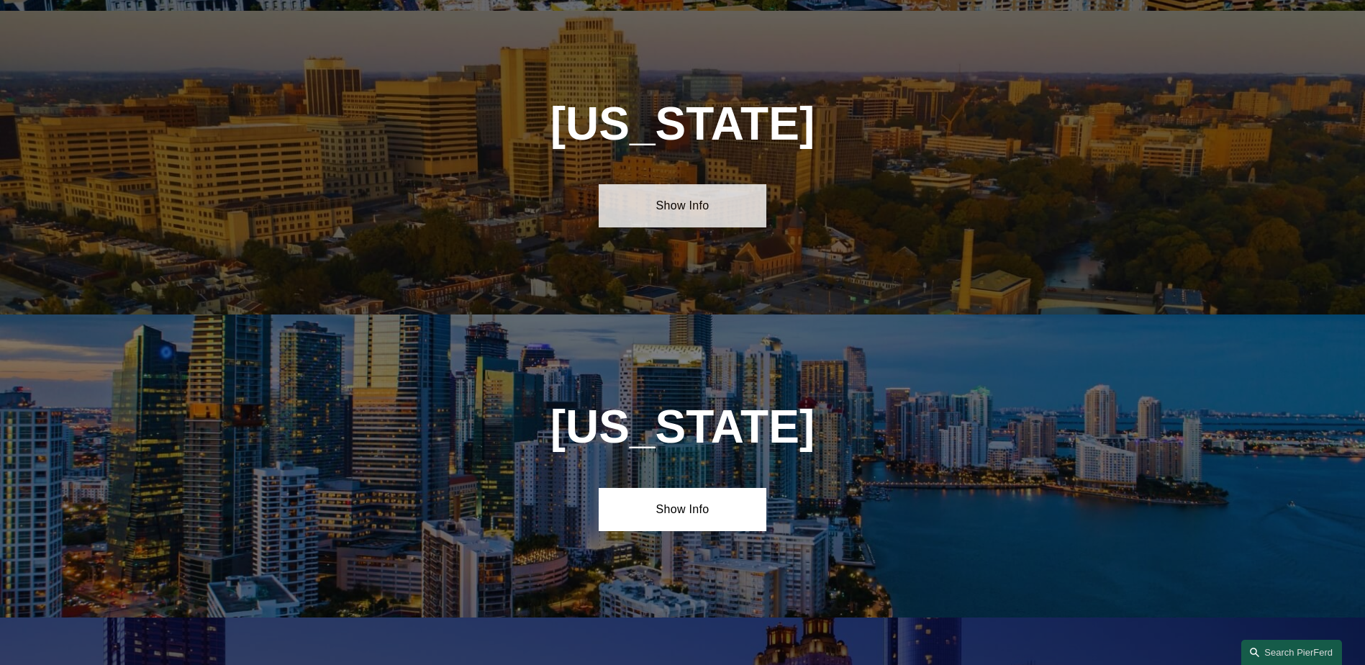
click at [676, 199] on link "Show Info" at bounding box center [683, 205] width 168 height 43
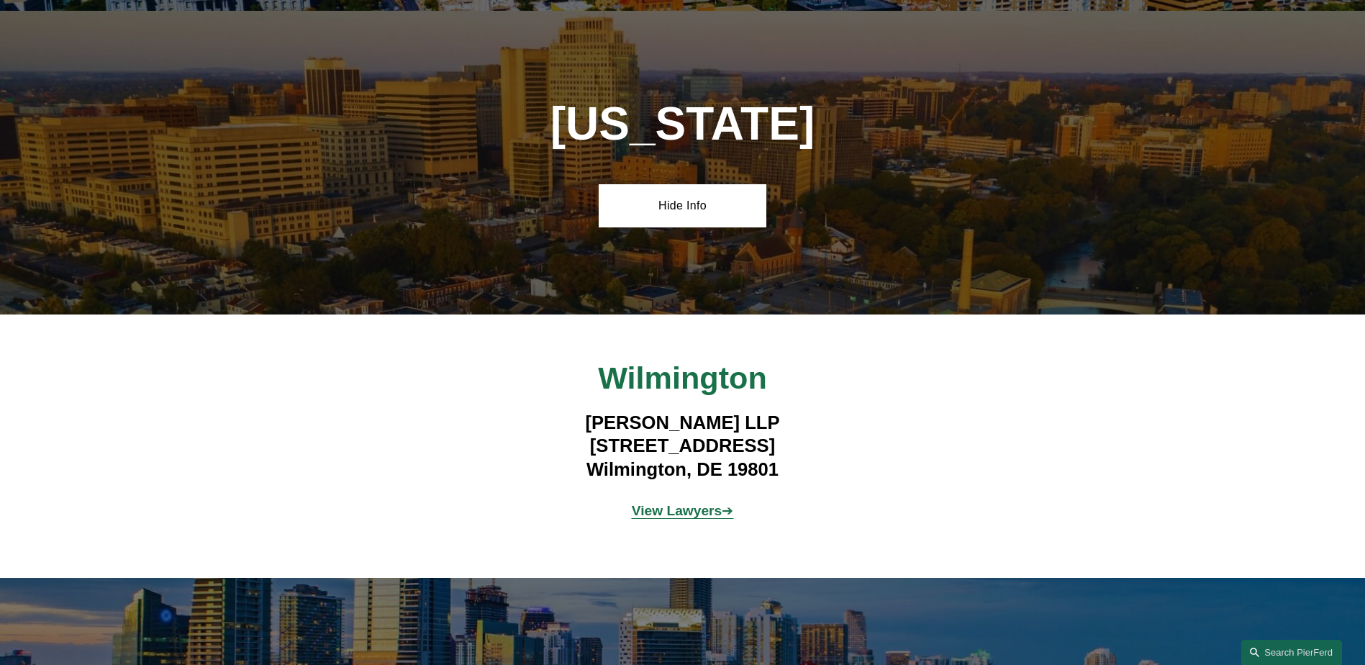
click at [669, 503] on strong "View Lawyers" at bounding box center [677, 510] width 91 height 15
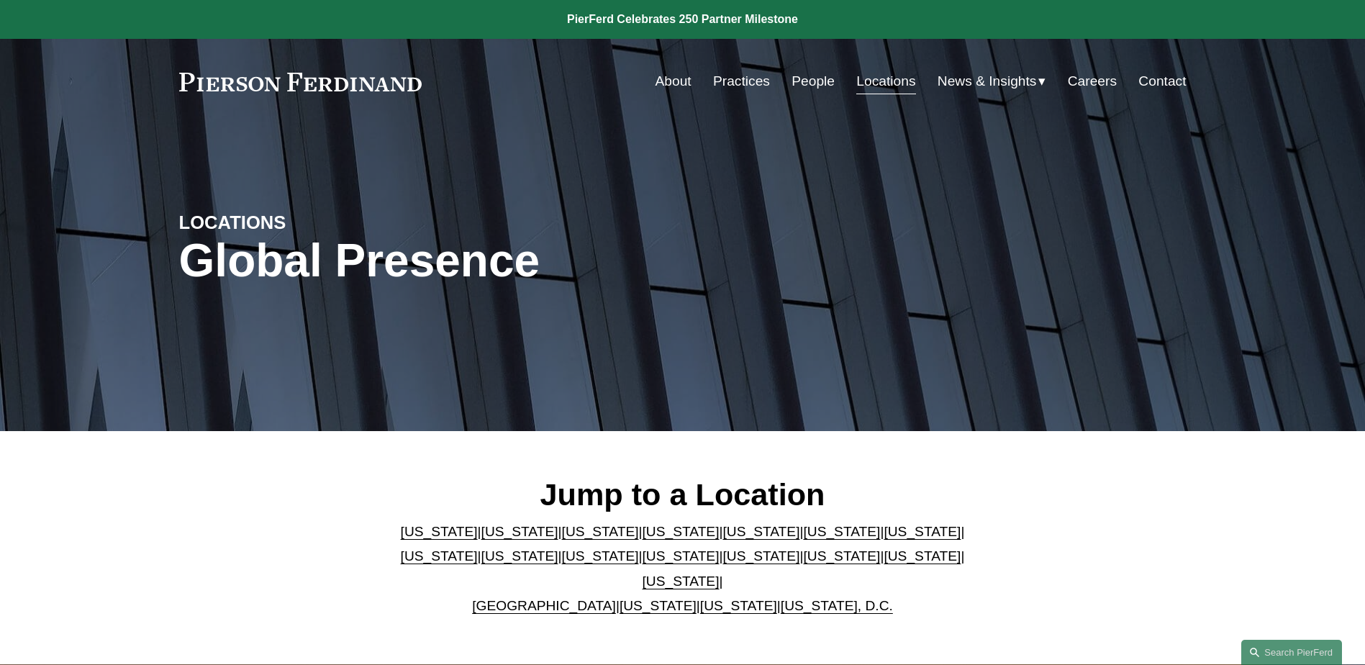
click at [562, 561] on link "[US_STATE]" at bounding box center [600, 555] width 77 height 15
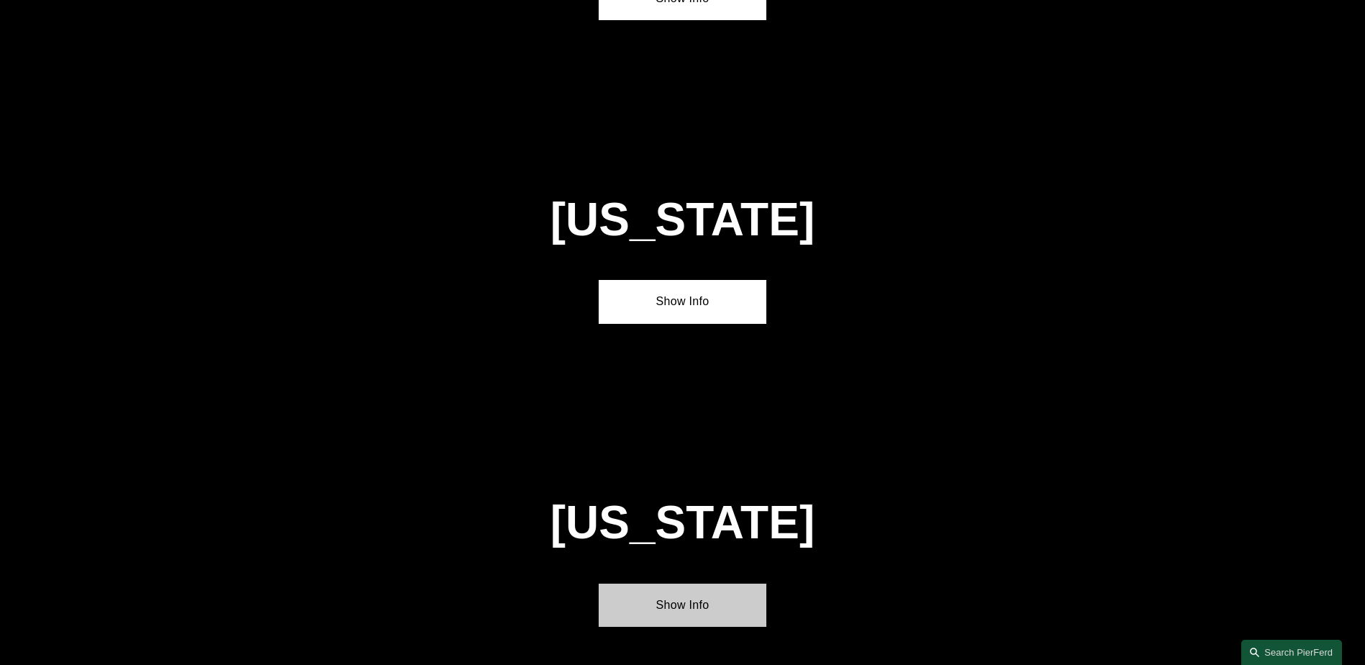
scroll to position [3645, 0]
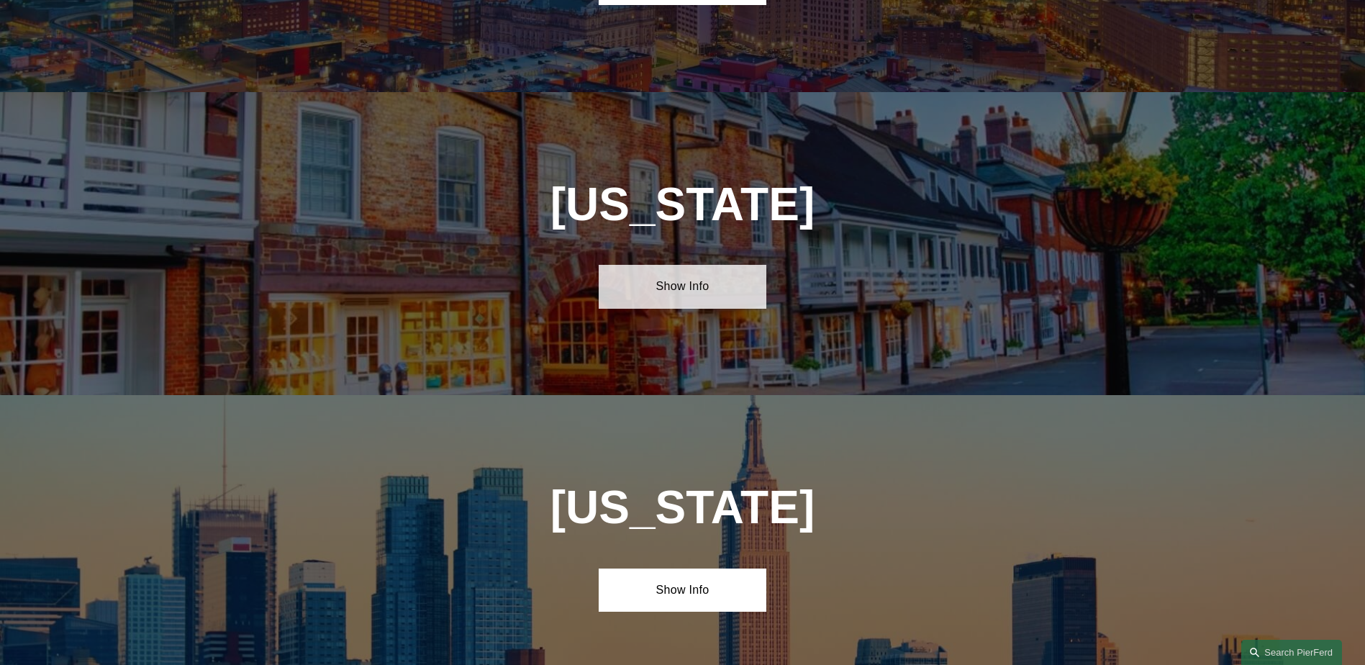
click at [675, 265] on link "Show Info" at bounding box center [683, 286] width 168 height 43
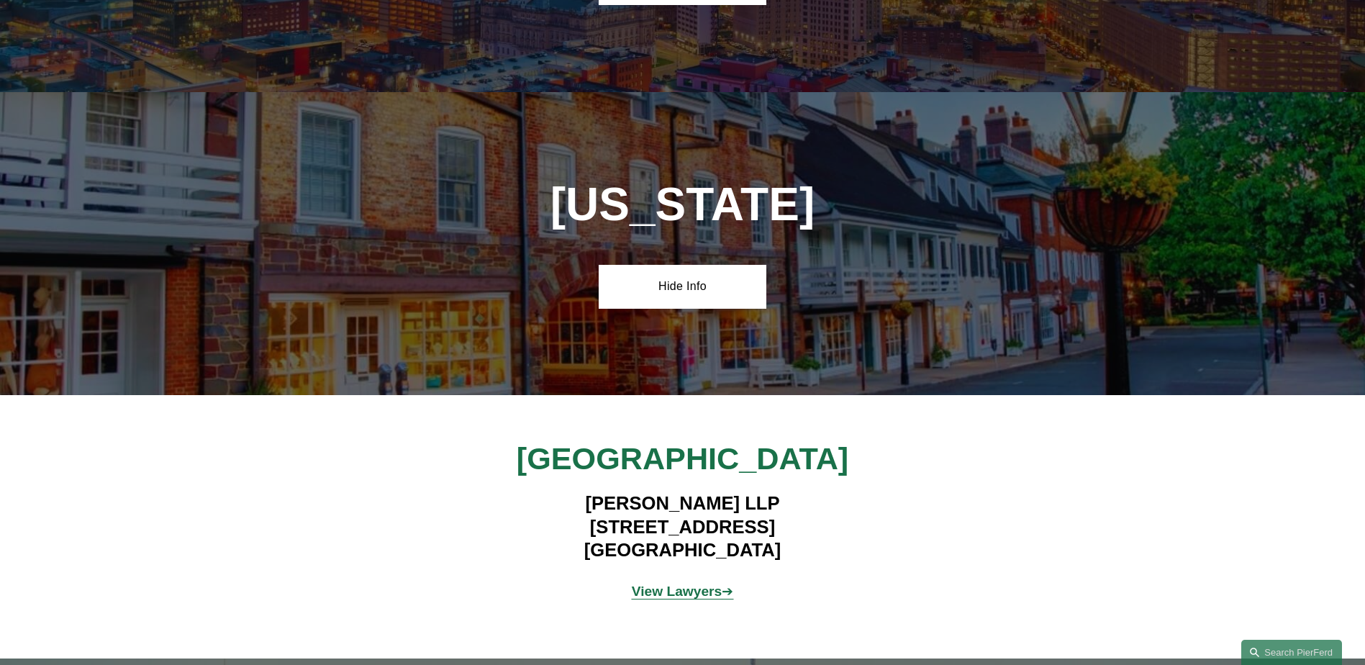
click at [670, 584] on strong "View Lawyers" at bounding box center [677, 591] width 91 height 15
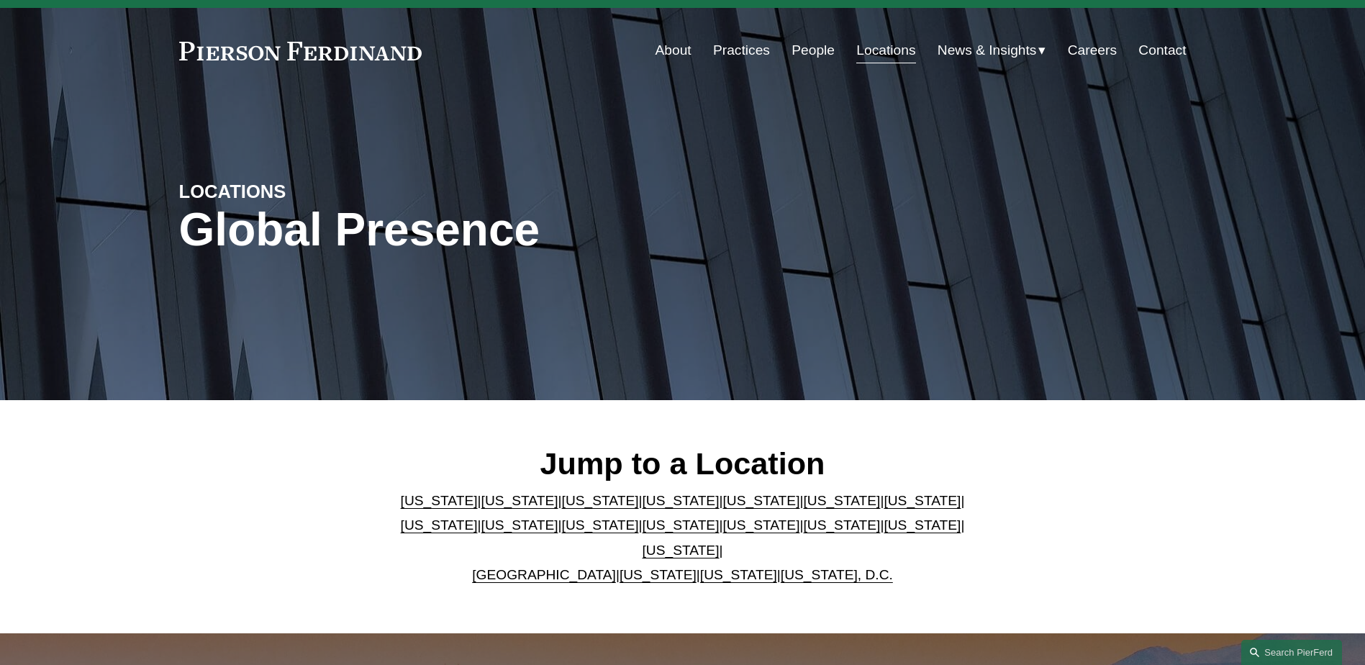
scroll to position [0, 0]
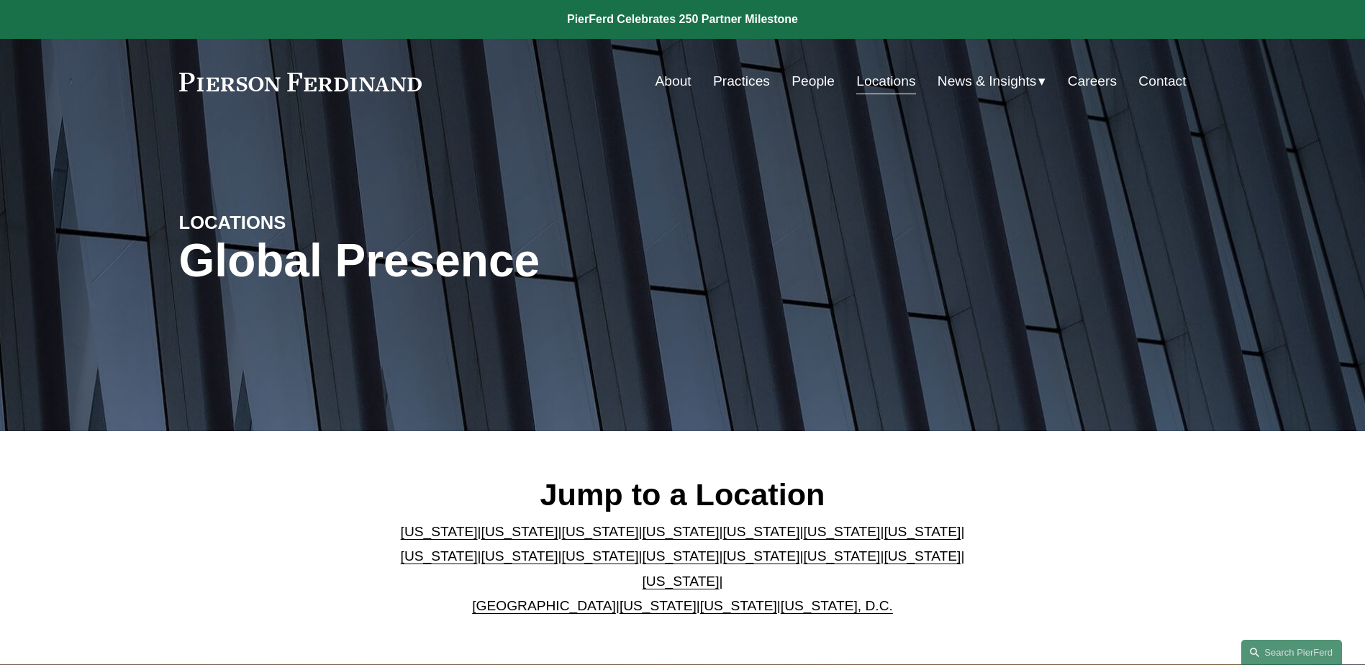
click at [723, 561] on link "[US_STATE]" at bounding box center [761, 555] width 77 height 15
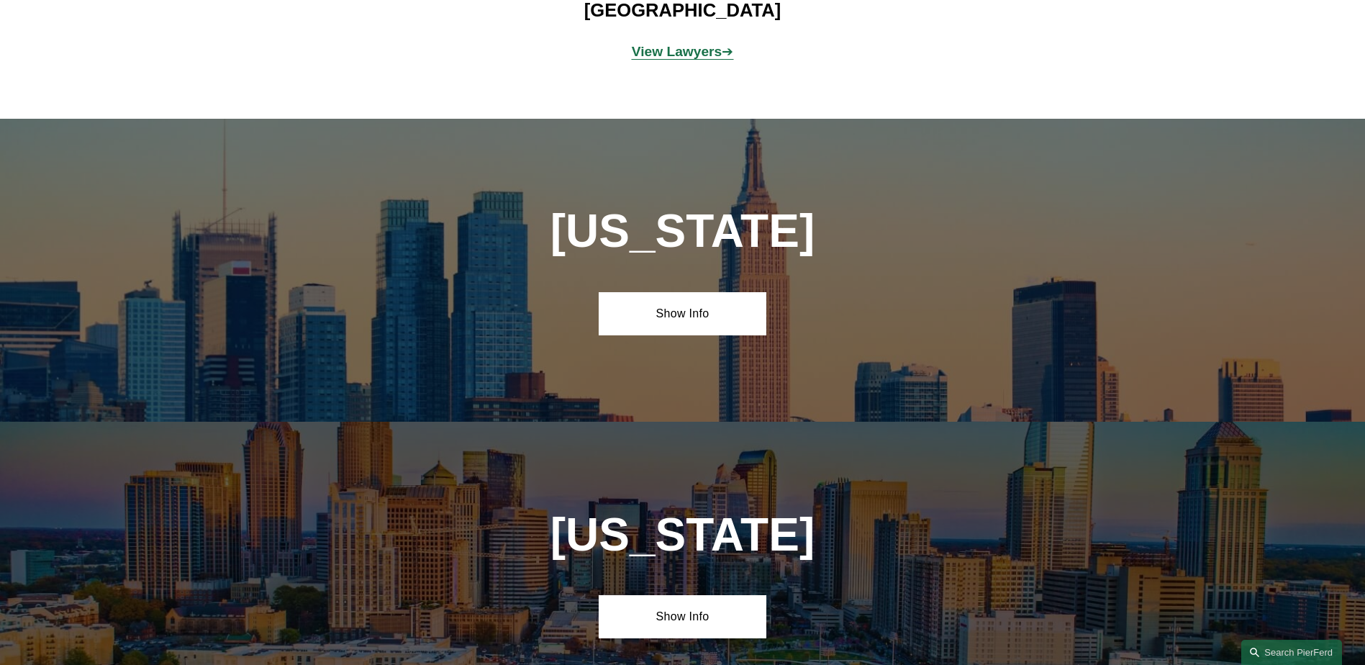
scroll to position [4516, 0]
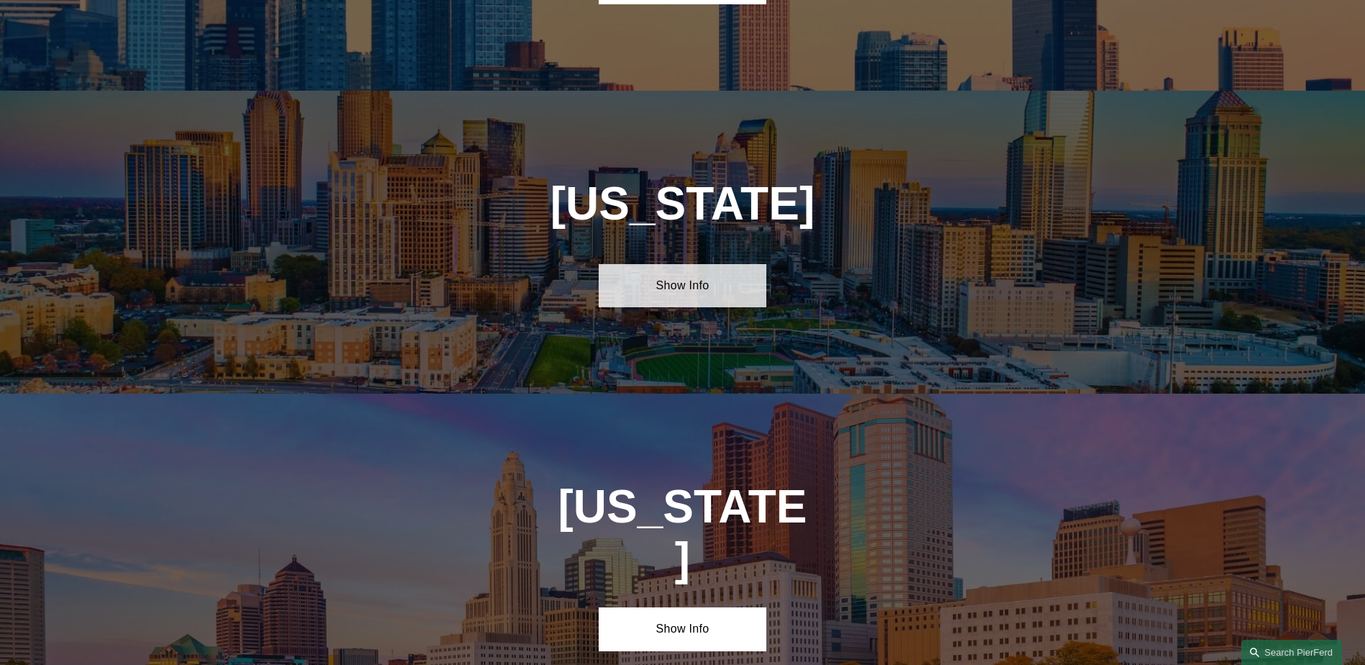
click at [689, 264] on link "Show Info" at bounding box center [683, 285] width 168 height 43
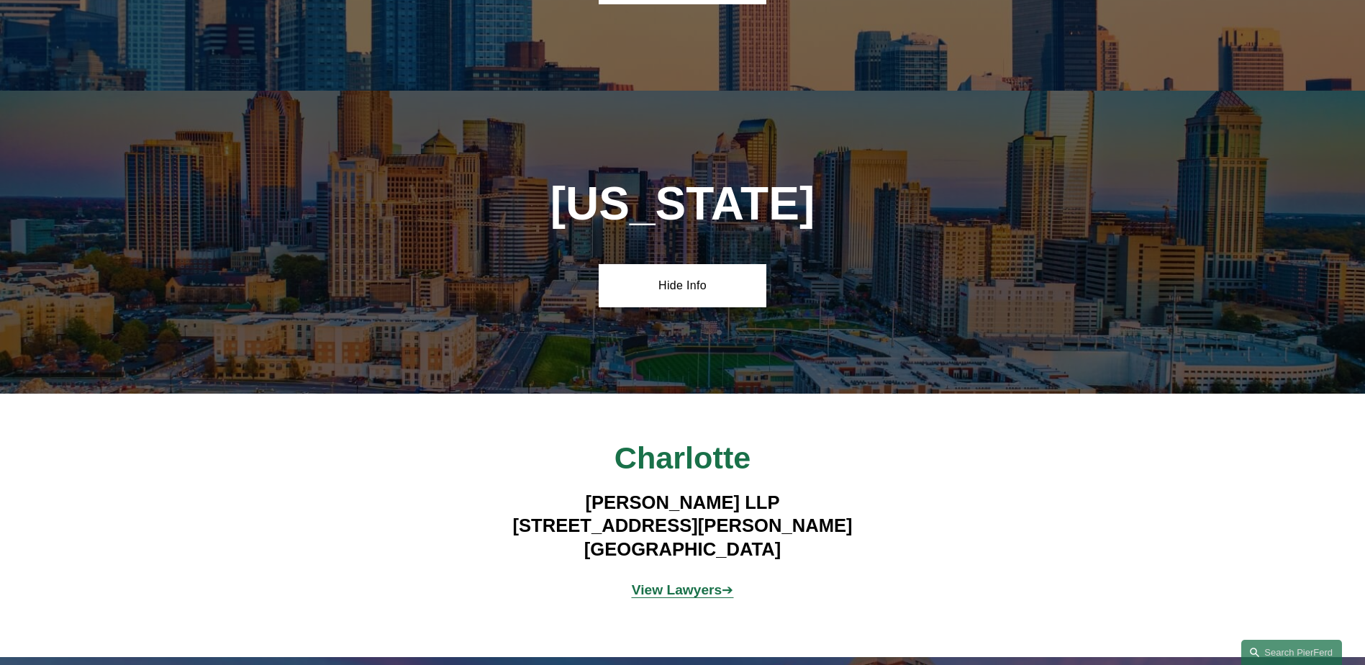
click at [686, 582] on strong "View Lawyers" at bounding box center [677, 589] width 91 height 15
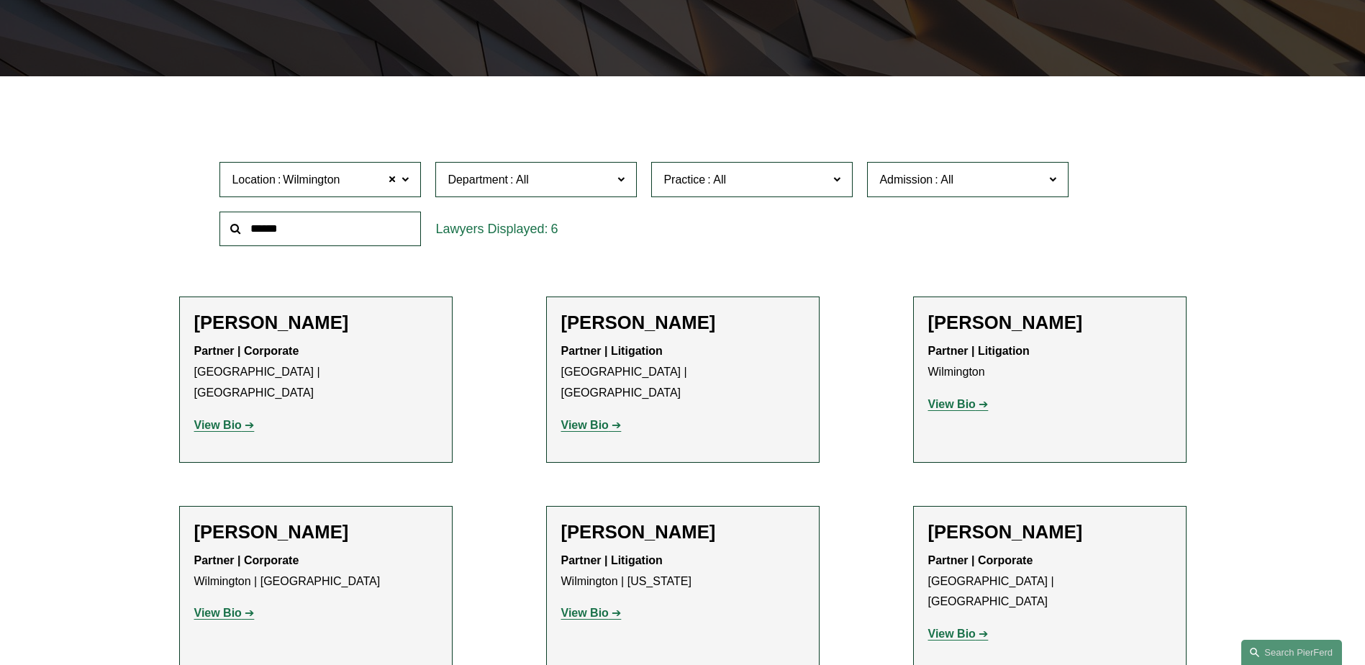
scroll to position [432, 0]
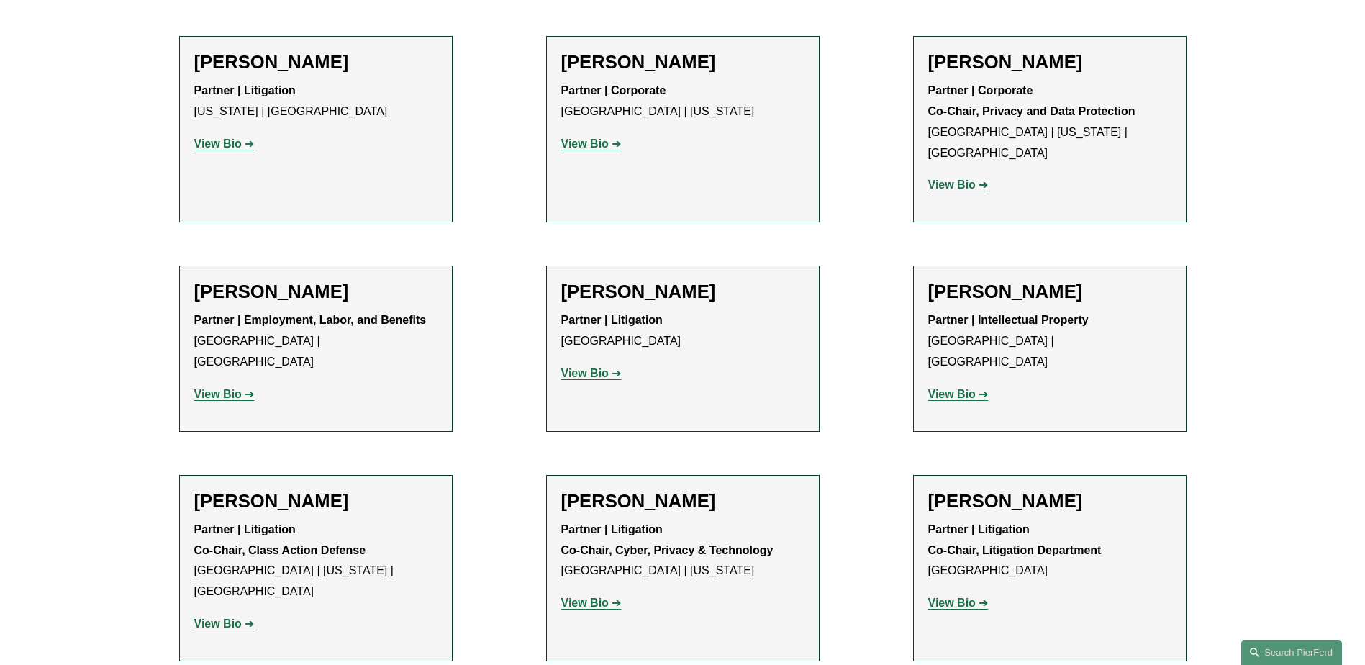
scroll to position [1295, 0]
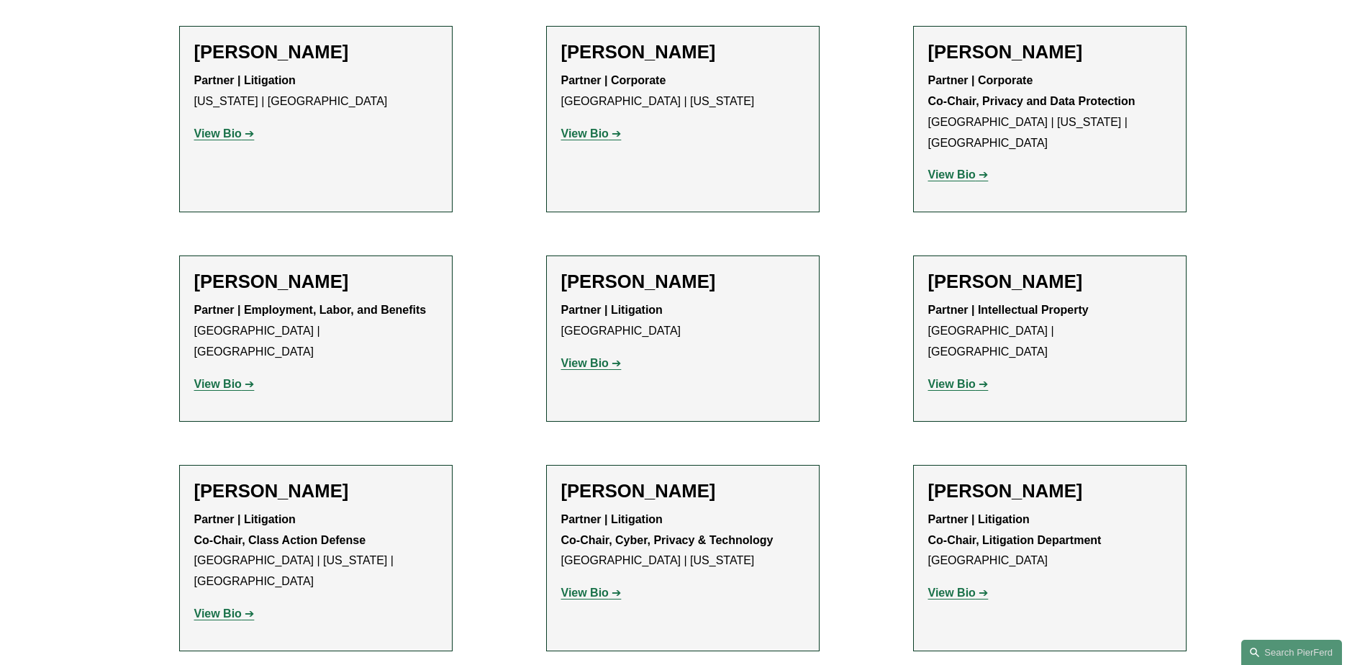
click at [950, 587] on strong "View Bio" at bounding box center [952, 593] width 48 height 12
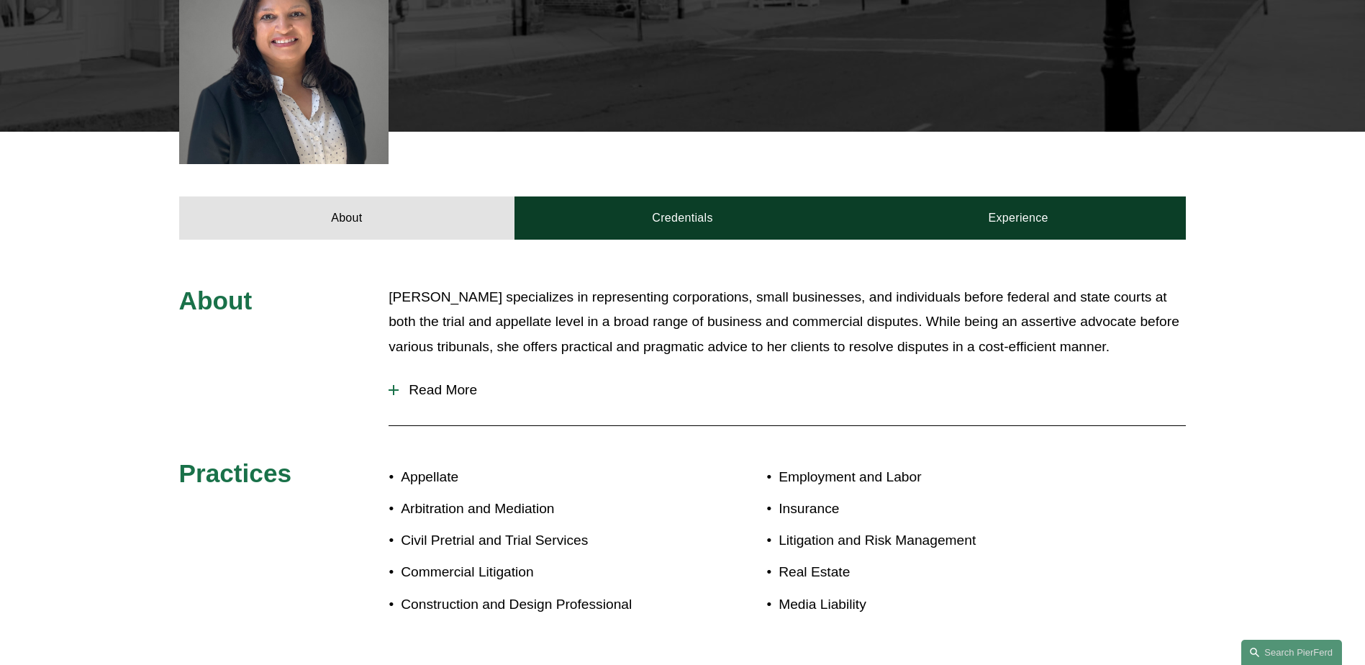
scroll to position [504, 0]
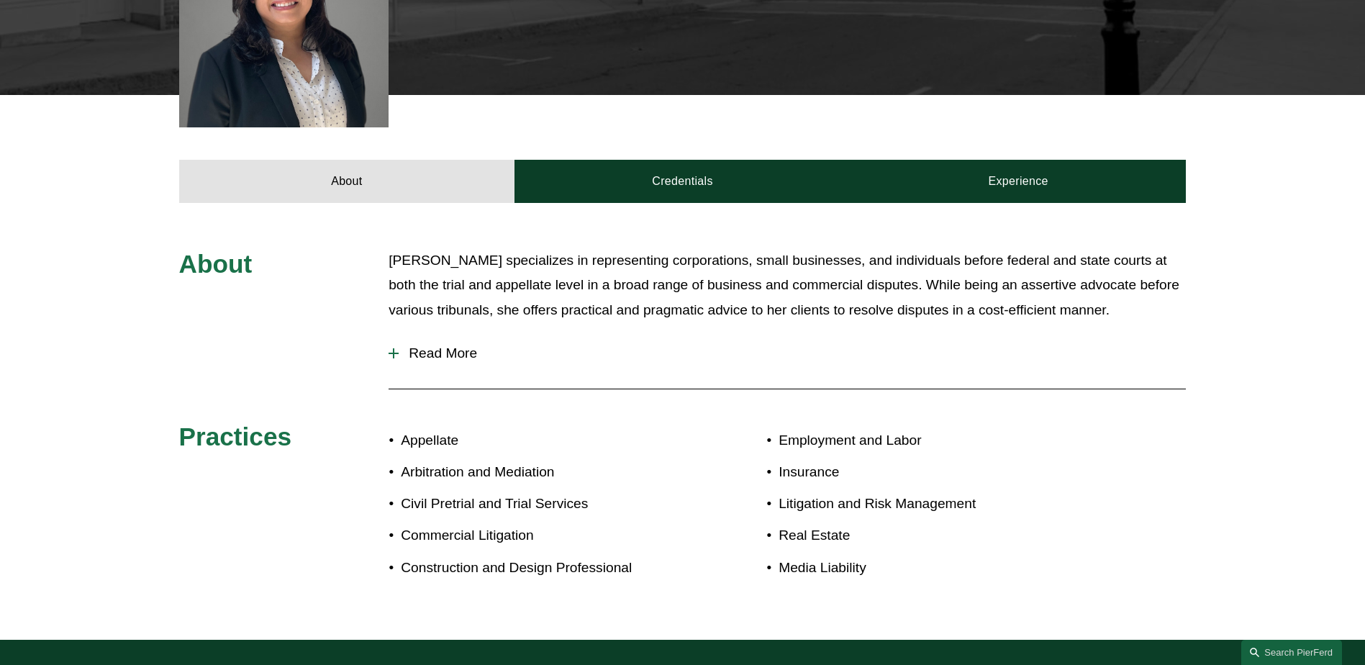
click at [394, 353] on div at bounding box center [394, 353] width 10 height 1
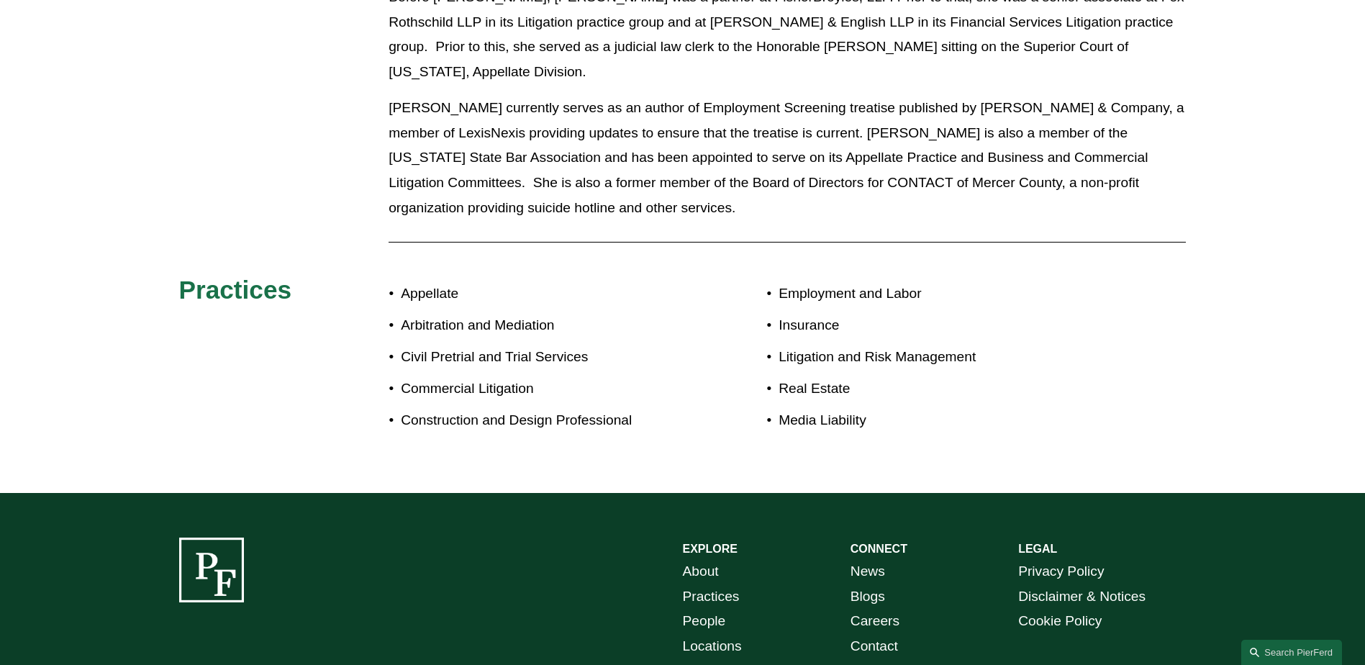
scroll to position [1367, 0]
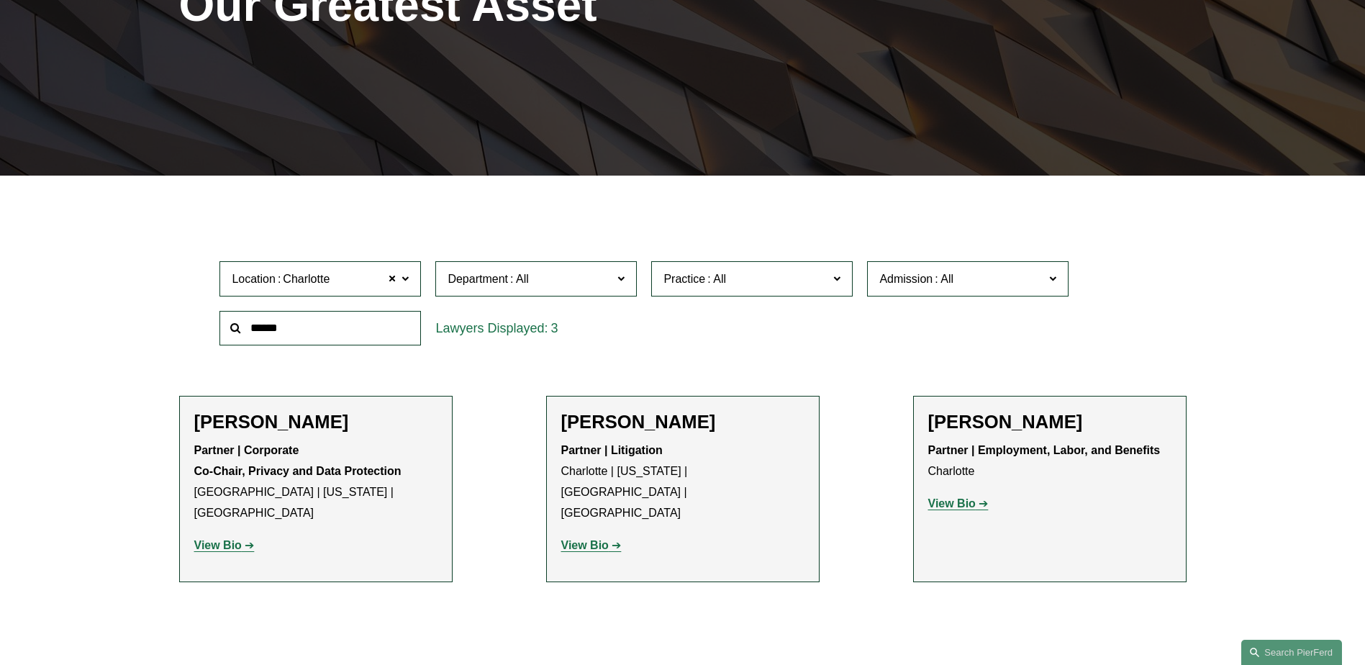
scroll to position [288, 0]
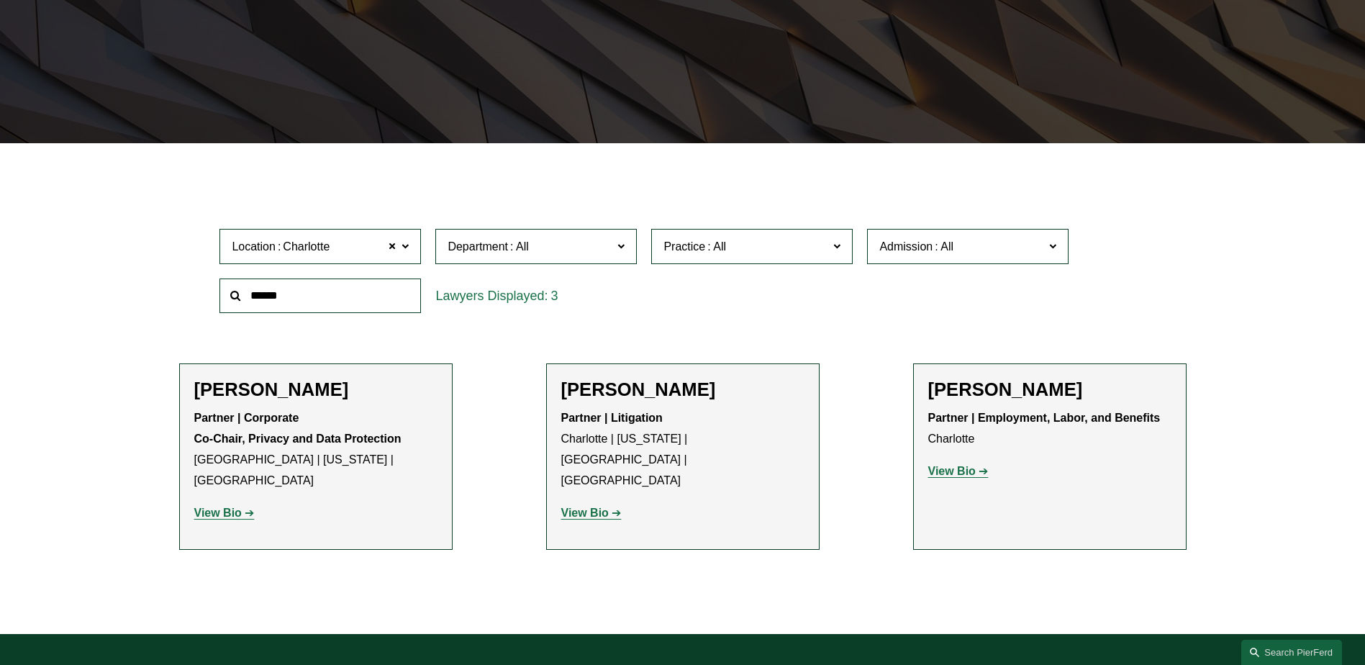
click at [960, 475] on strong "View Bio" at bounding box center [952, 471] width 48 height 12
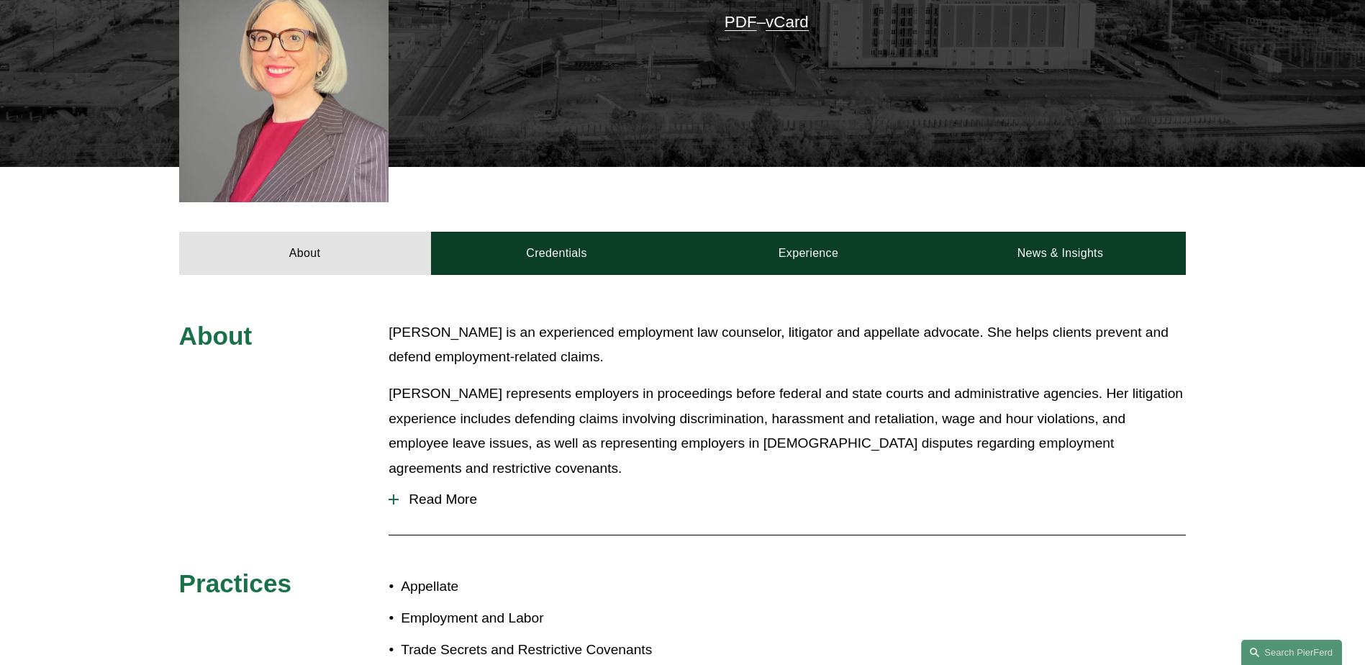
scroll to position [504, 0]
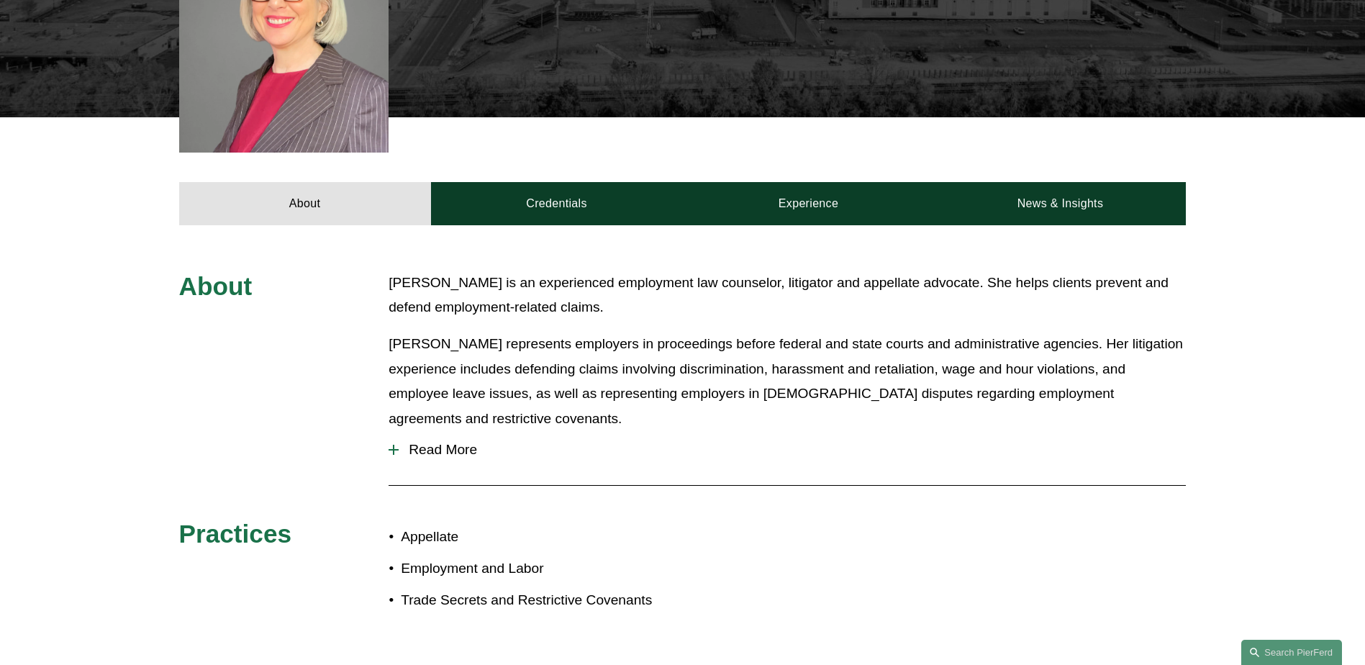
click at [392, 449] on div at bounding box center [394, 449] width 10 height 1
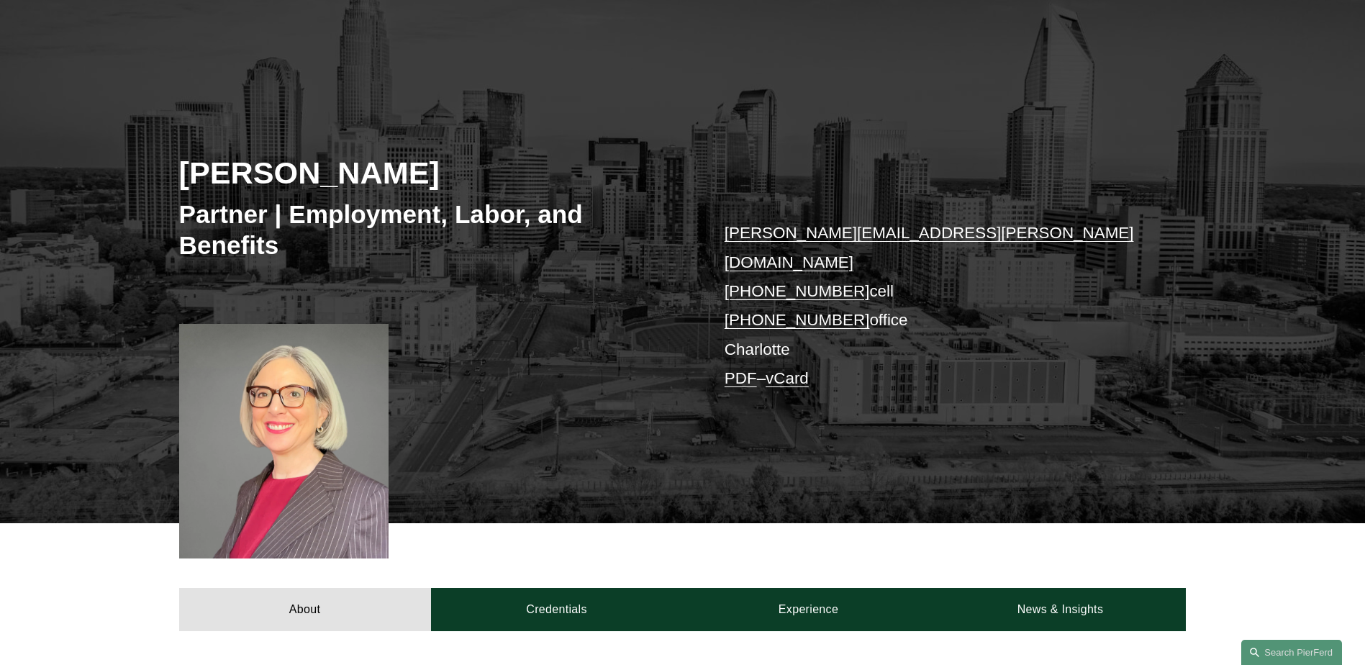
scroll to position [0, 0]
